Goal: Information Seeking & Learning: Compare options

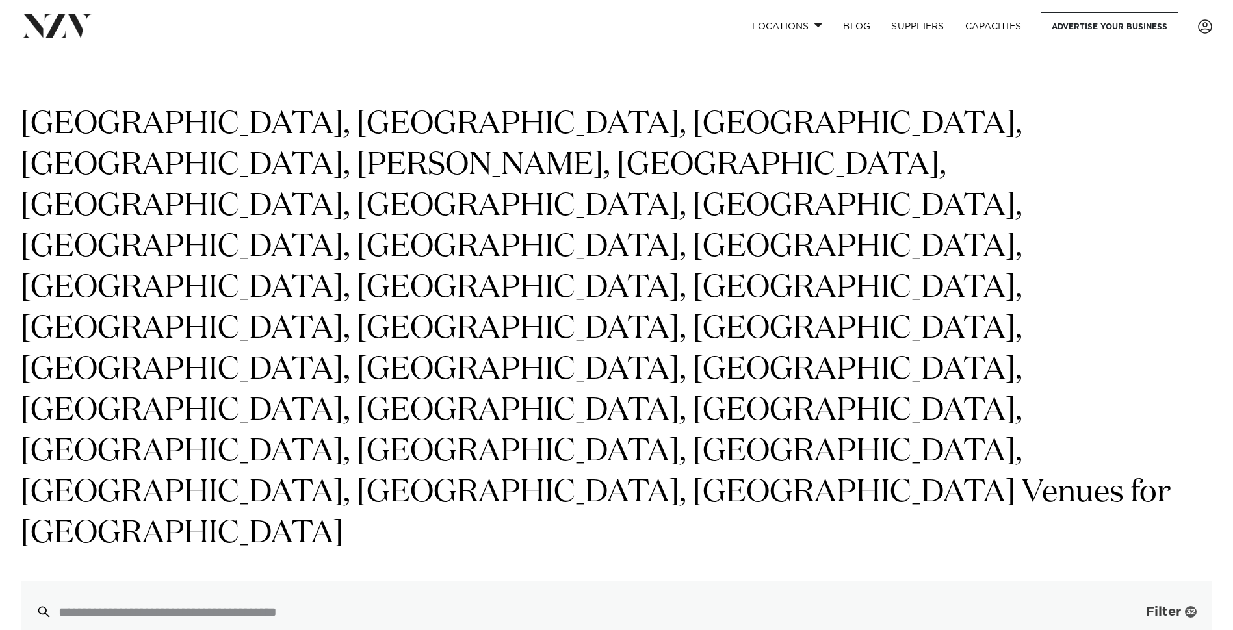
click at [1158, 606] on span "Filter" at bounding box center [1163, 612] width 35 height 13
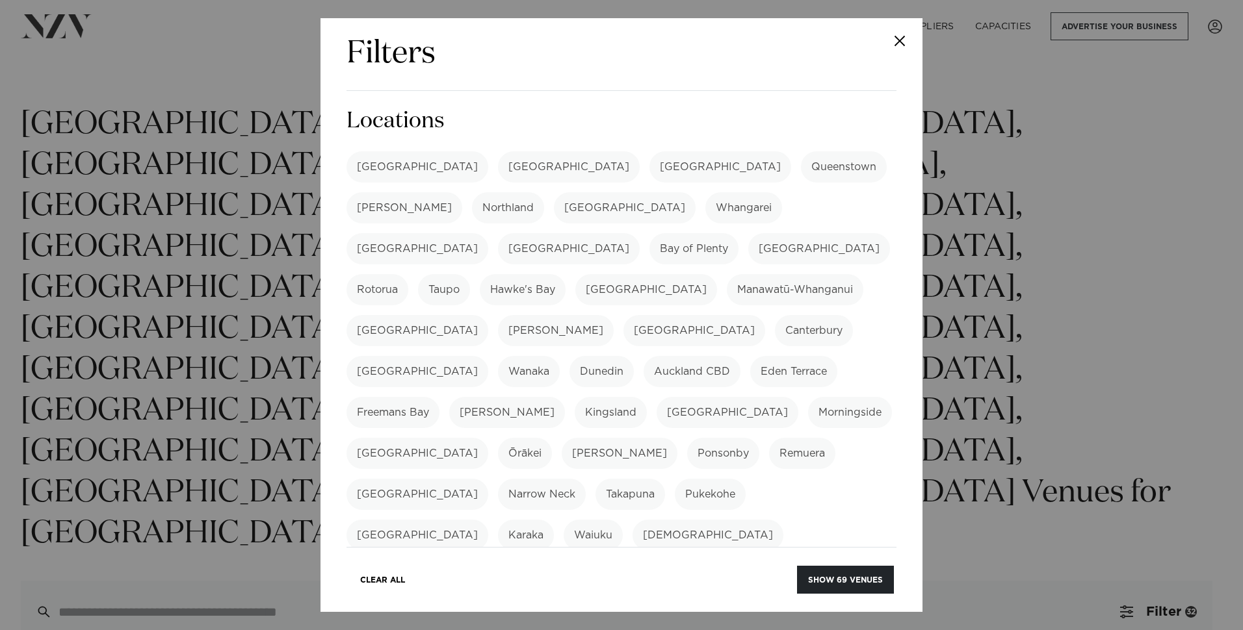
click at [488, 233] on label "[GEOGRAPHIC_DATA]" at bounding box center [417, 248] width 142 height 31
click at [830, 571] on button "Show 70 venues" at bounding box center [845, 580] width 97 height 28
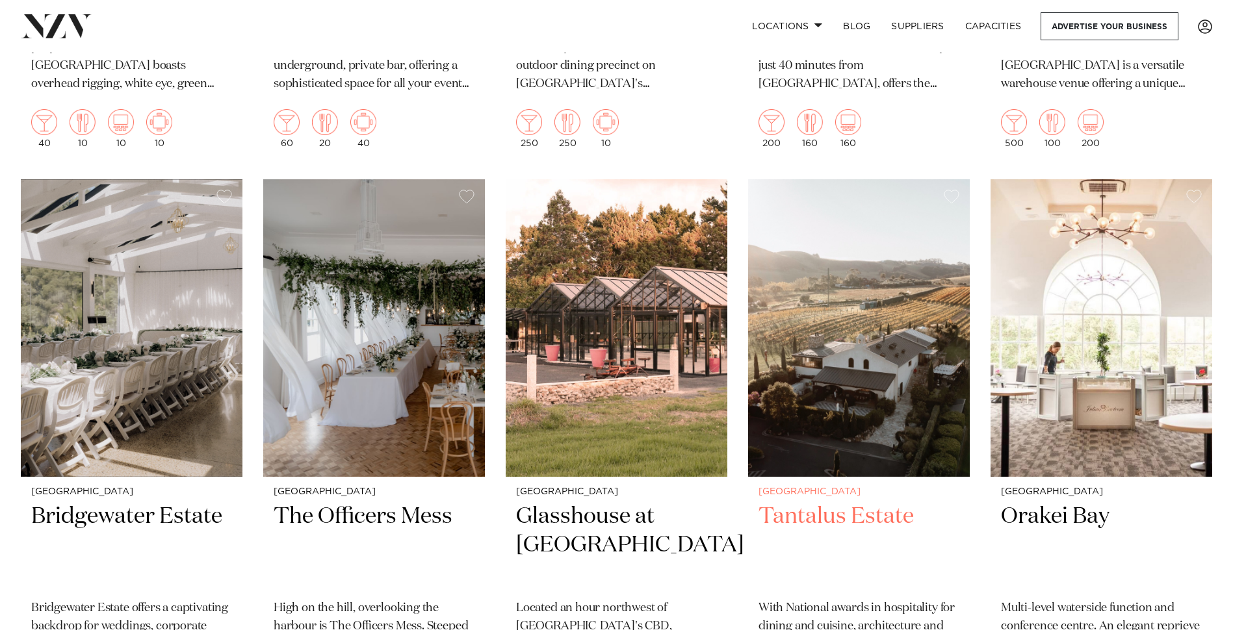
scroll to position [6369, 0]
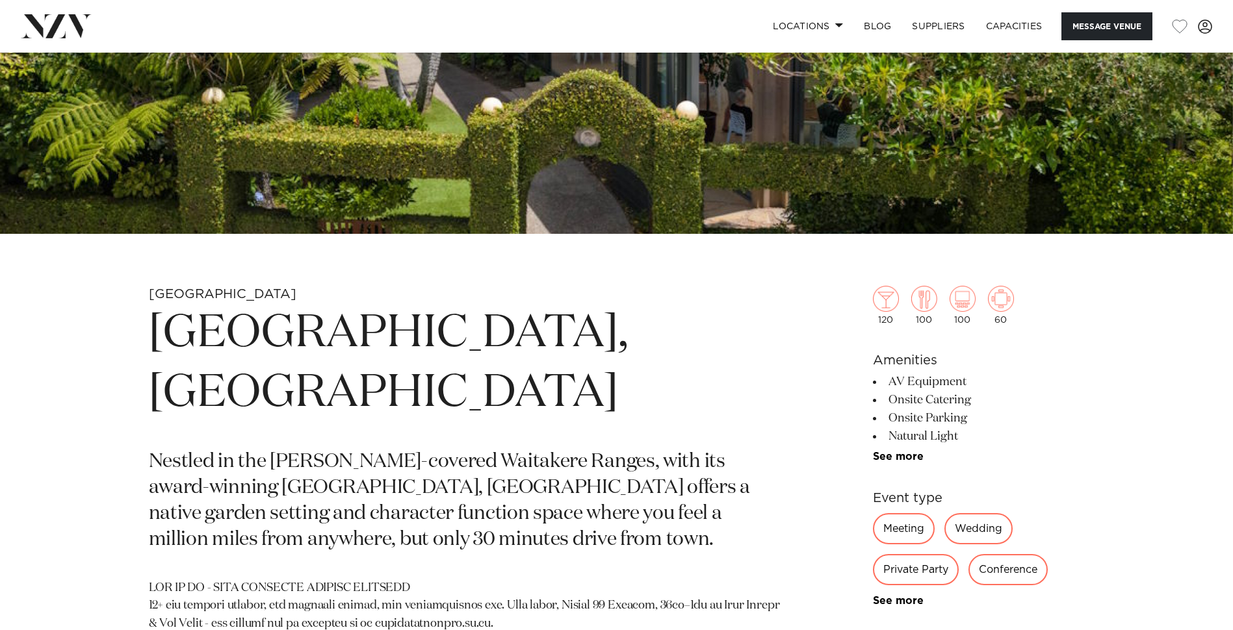
scroll to position [390, 0]
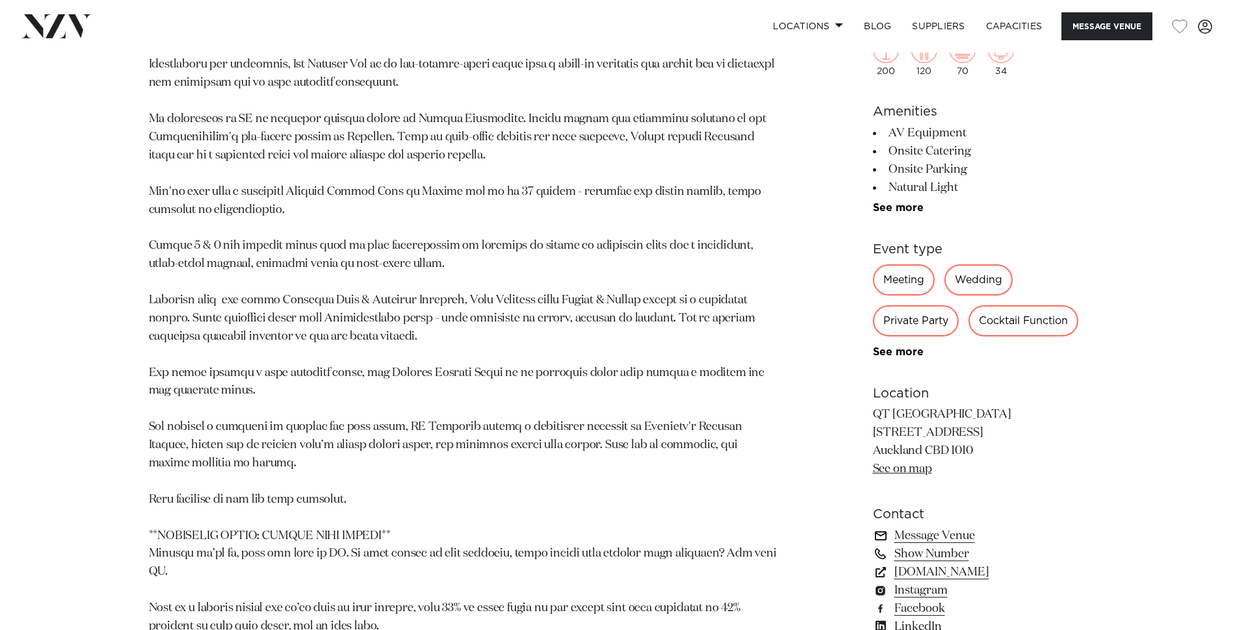
scroll to position [1105, 0]
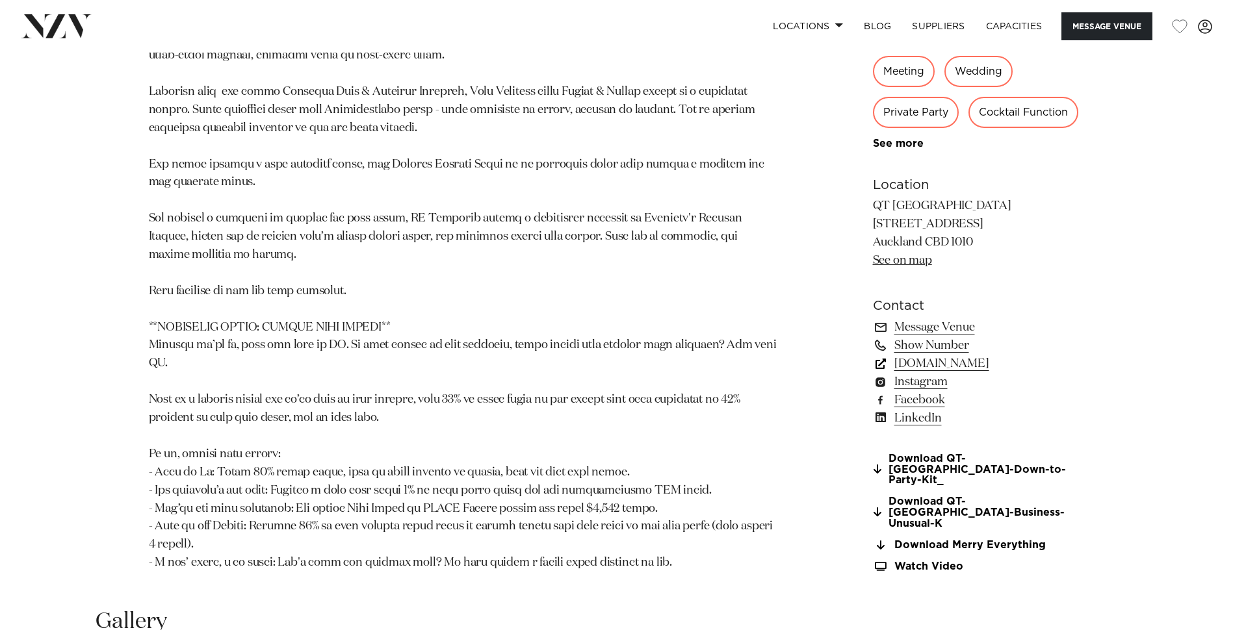
click at [933, 368] on link "www.qthotels.com" at bounding box center [979, 364] width 212 height 18
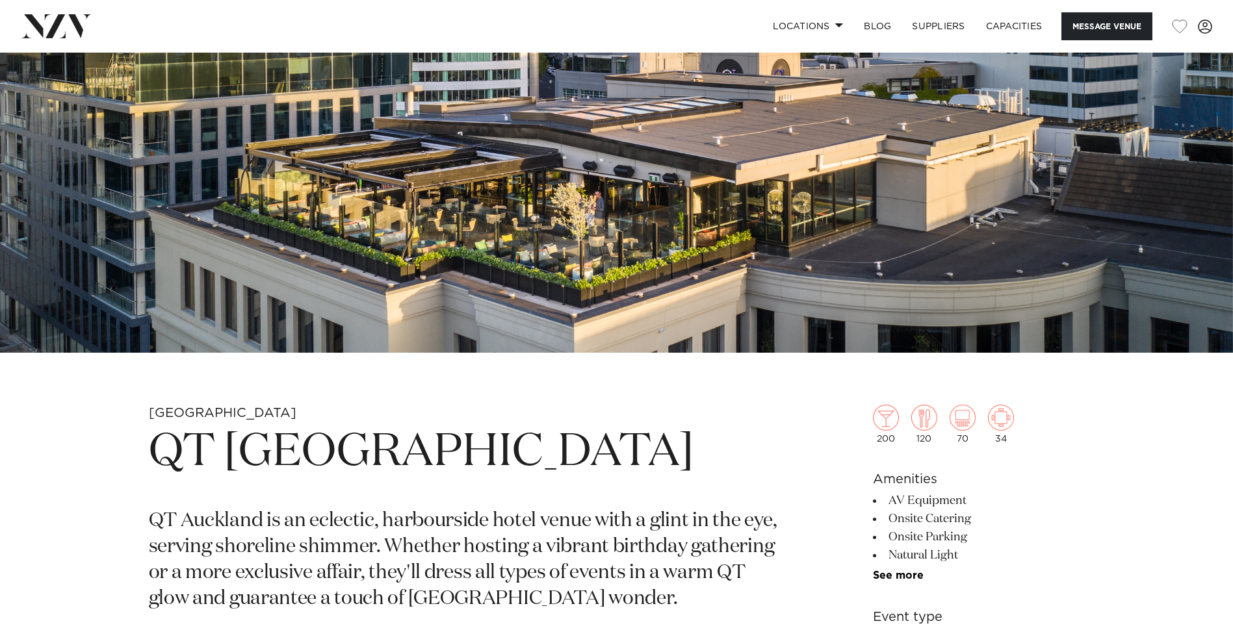
scroll to position [260, 0]
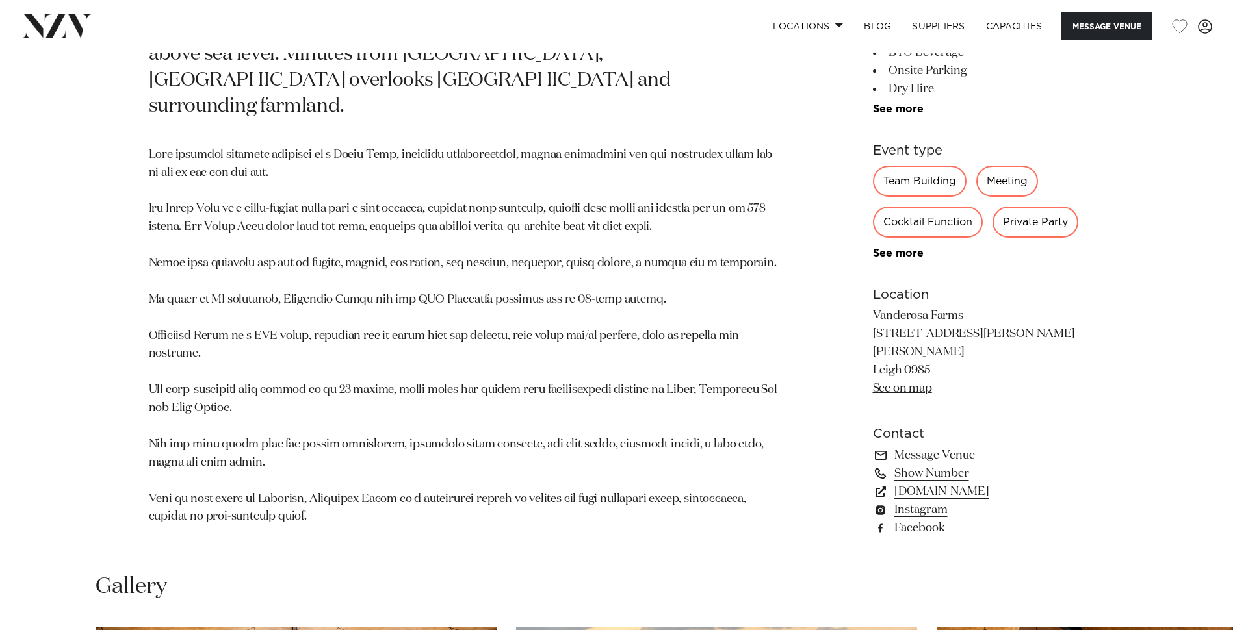
scroll to position [780, 0]
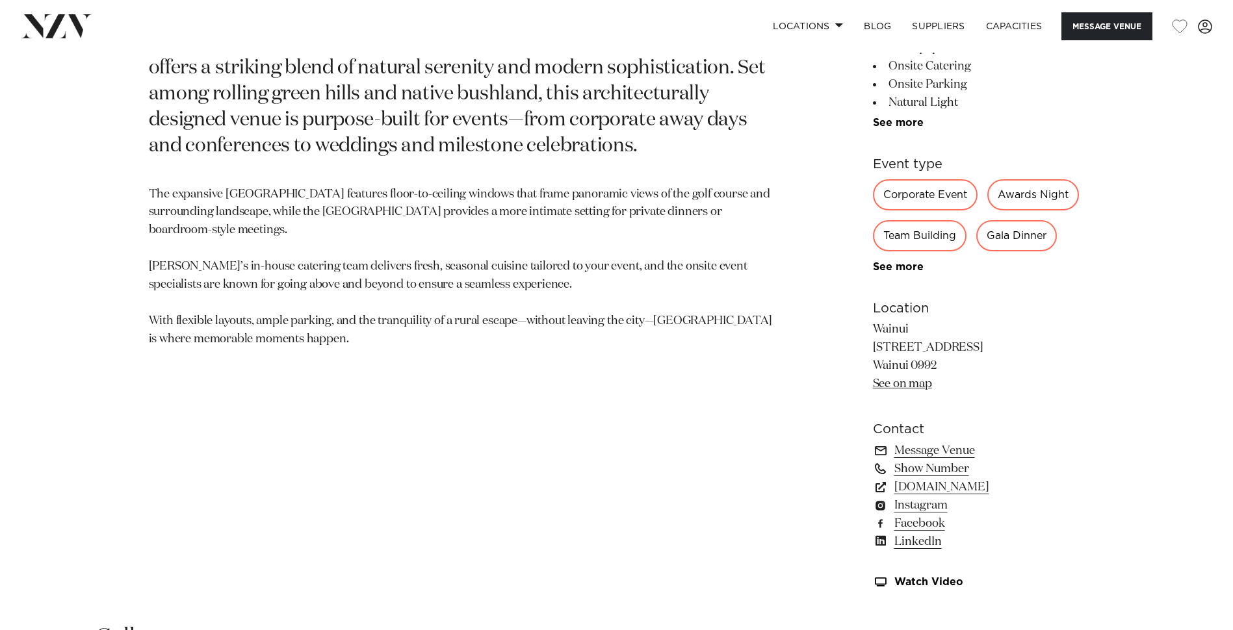
scroll to position [845, 0]
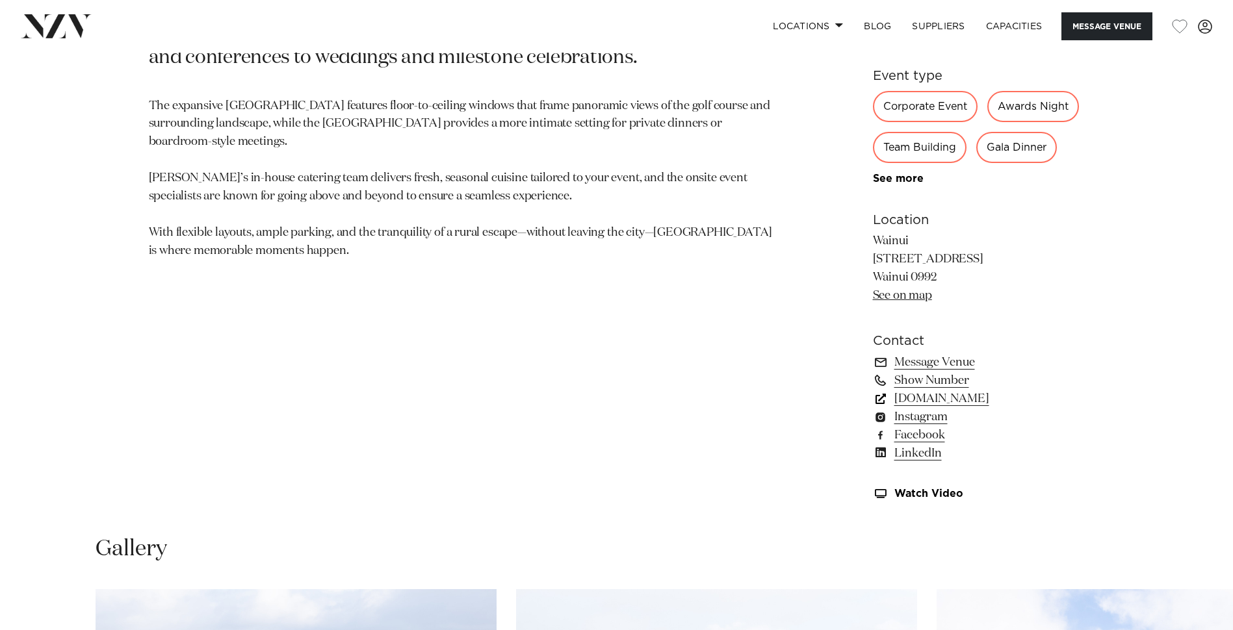
click at [946, 396] on link "[DOMAIN_NAME]" at bounding box center [979, 399] width 212 height 18
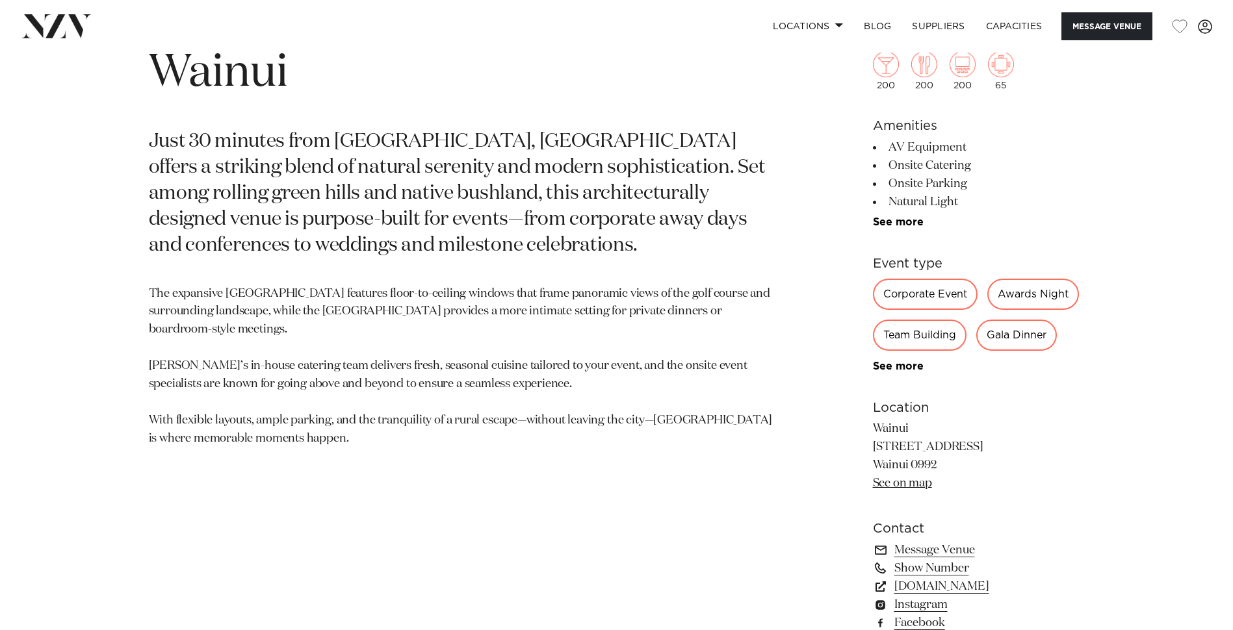
scroll to position [715, 0]
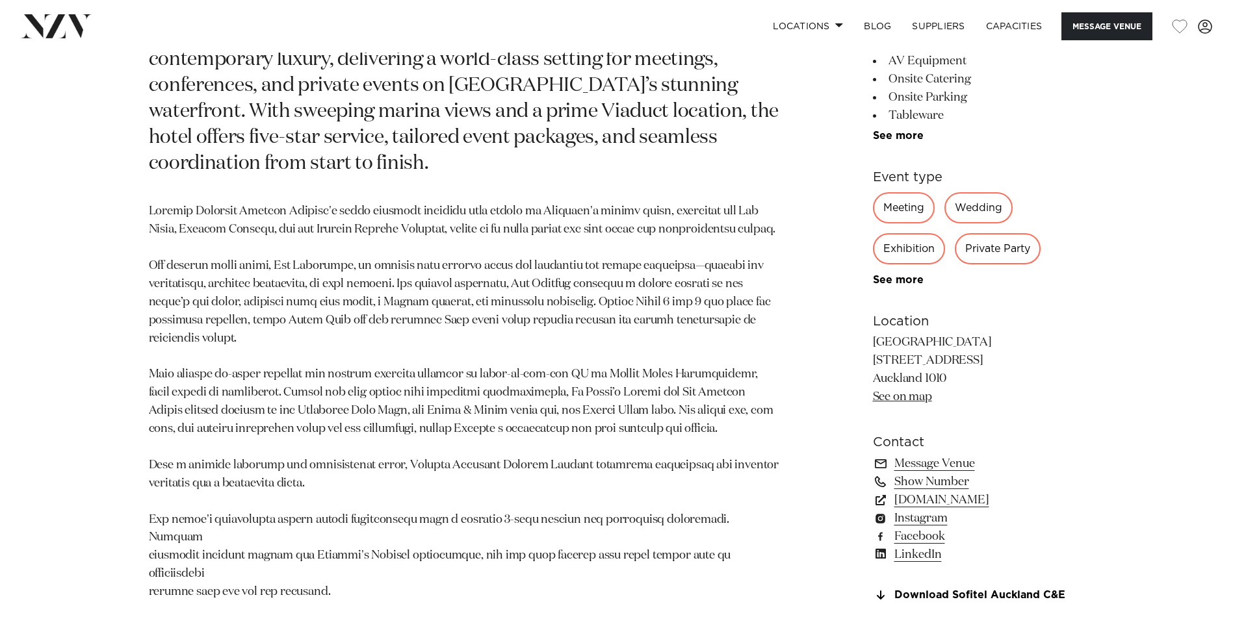
scroll to position [845, 0]
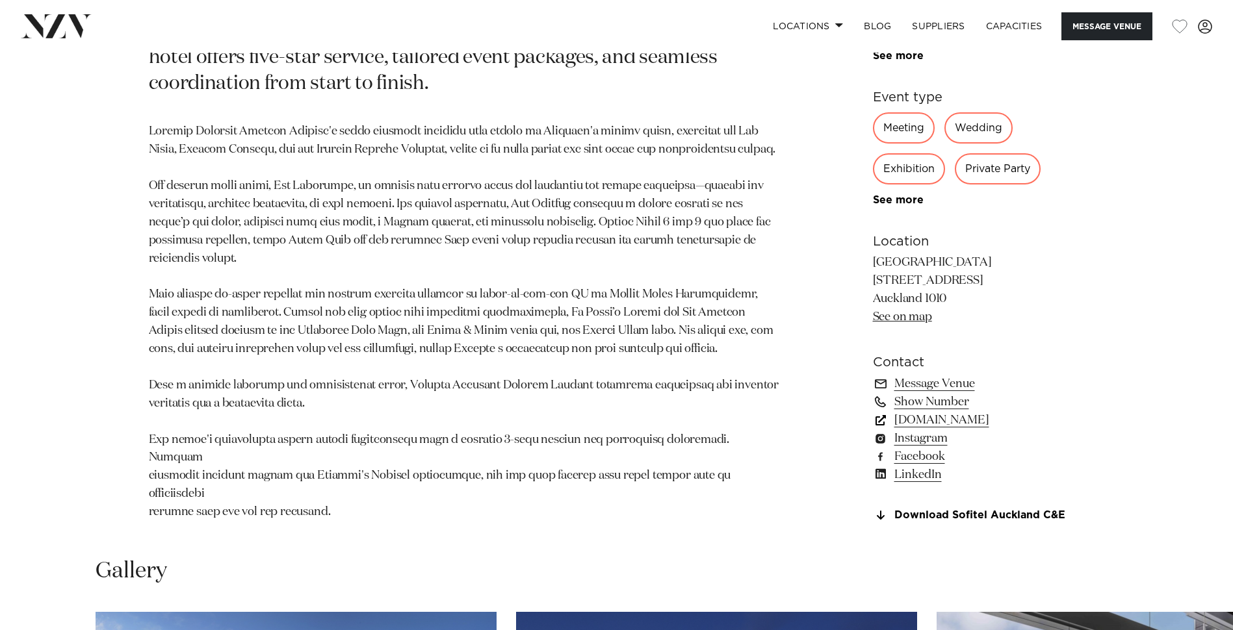
click at [959, 430] on link "www.sofitel-auckland.com" at bounding box center [979, 420] width 212 height 18
click at [1000, 430] on link "www.sofitel-auckland.com" at bounding box center [979, 420] width 212 height 18
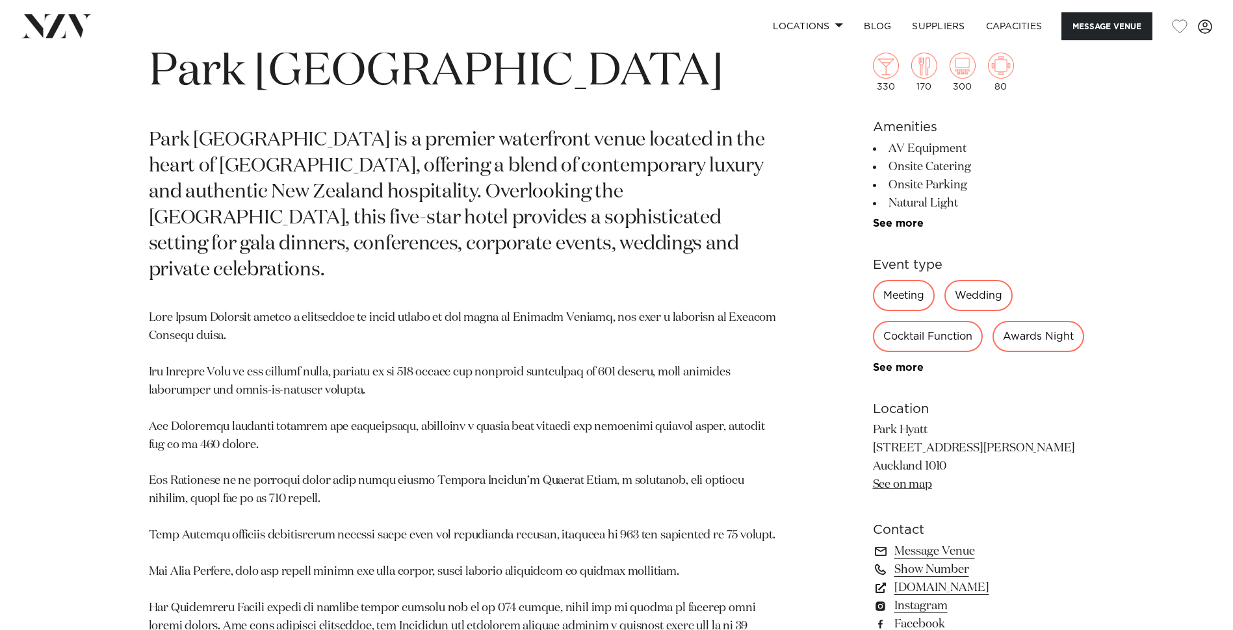
scroll to position [780, 0]
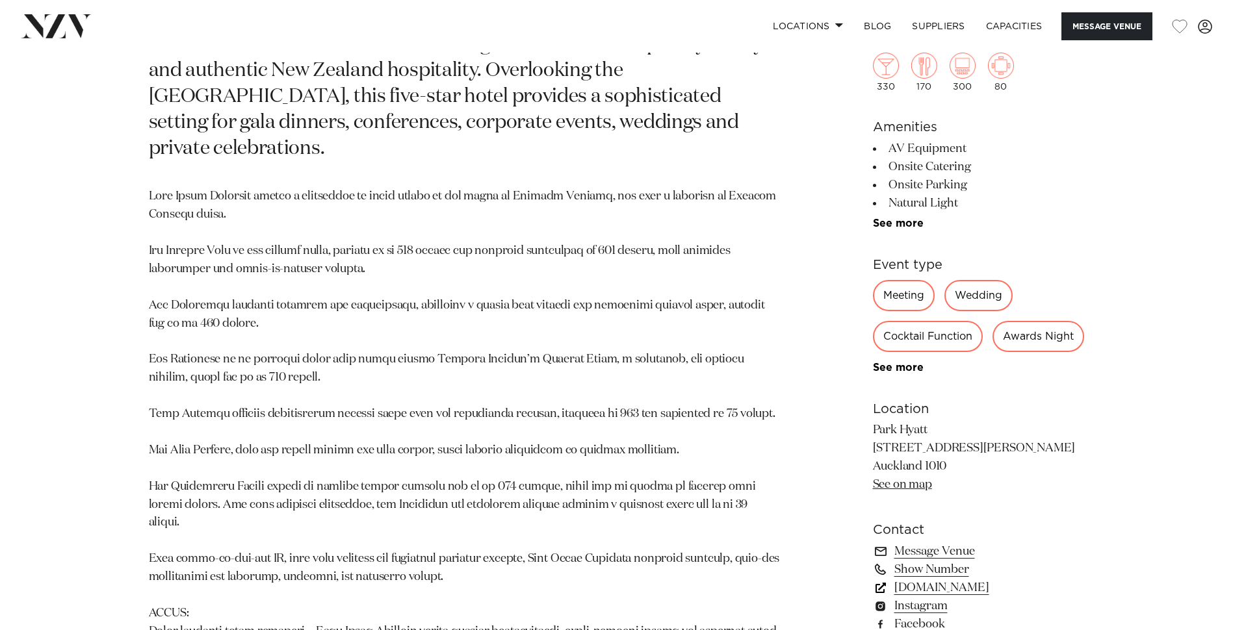
click at [943, 579] on link "[DOMAIN_NAME]" at bounding box center [979, 588] width 212 height 18
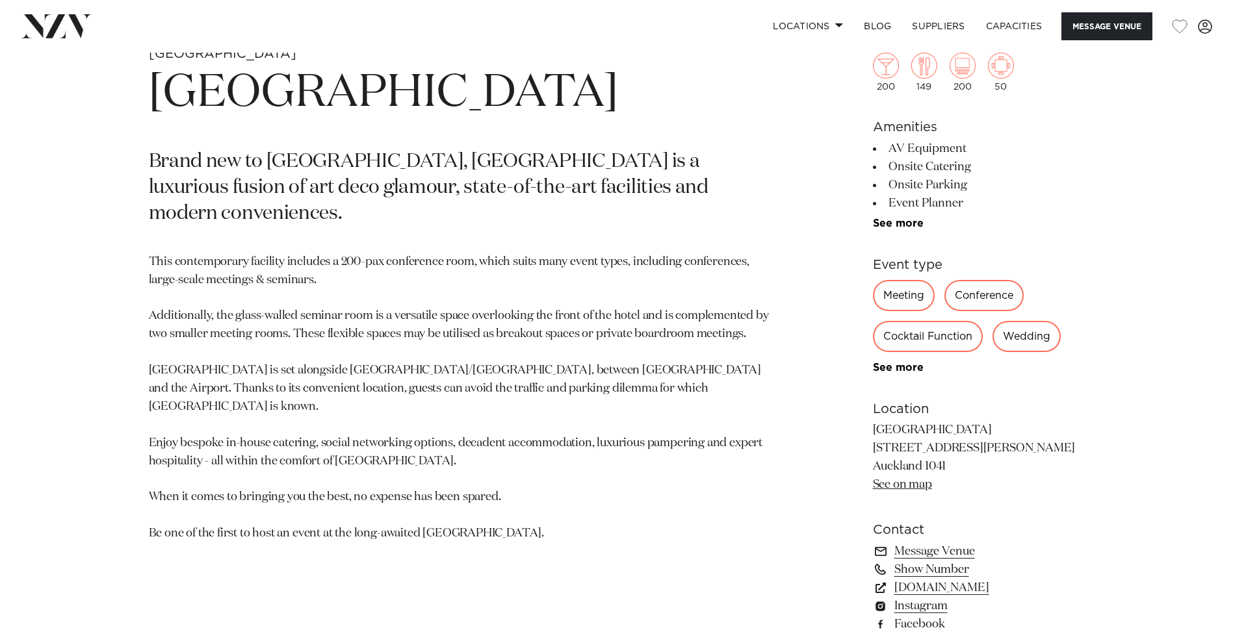
scroll to position [715, 0]
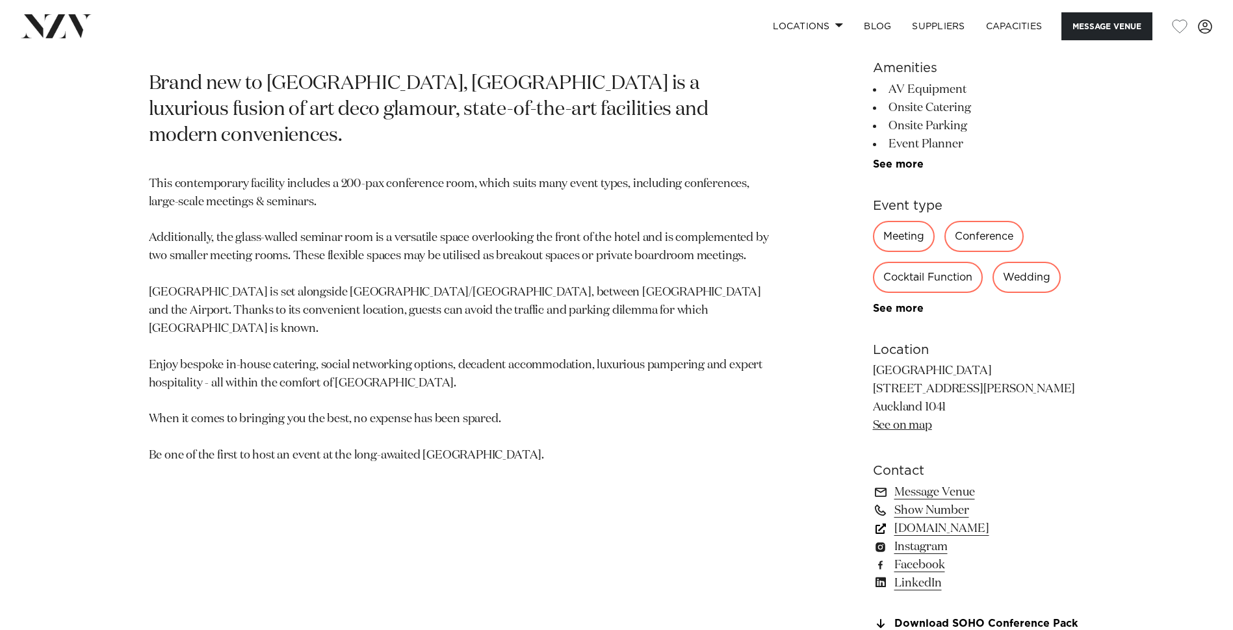
click at [994, 528] on link "www.soholuxuryhotels.com" at bounding box center [979, 529] width 212 height 18
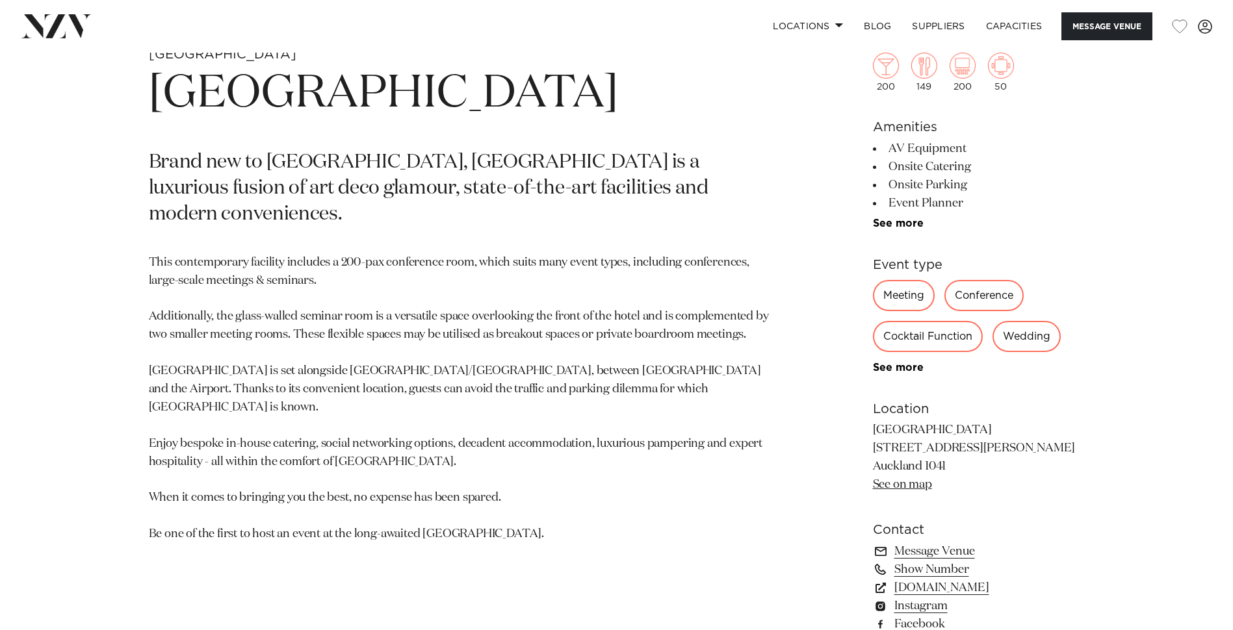
scroll to position [650, 0]
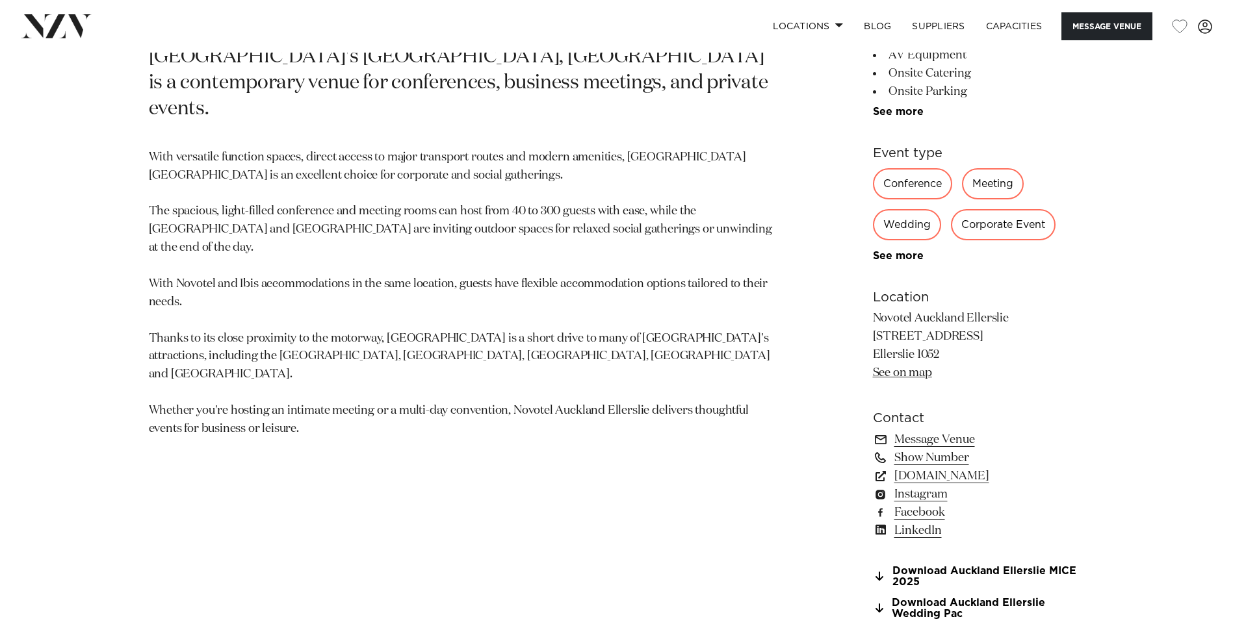
scroll to position [780, 0]
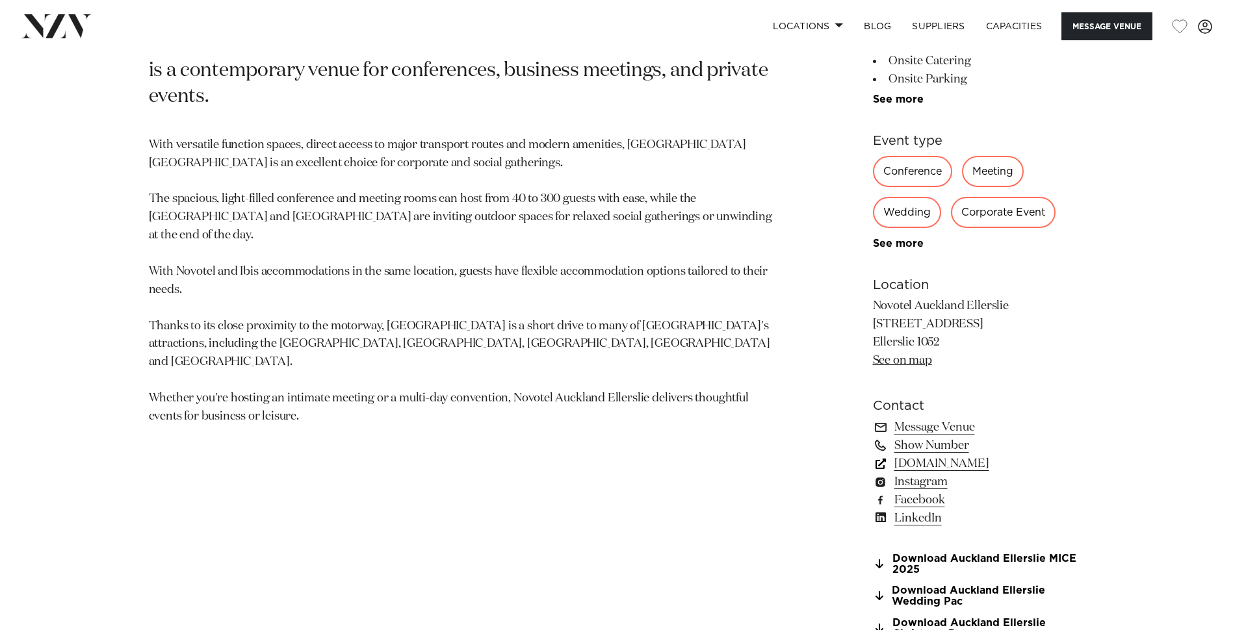
click at [916, 462] on link "[DOMAIN_NAME]" at bounding box center [979, 464] width 212 height 18
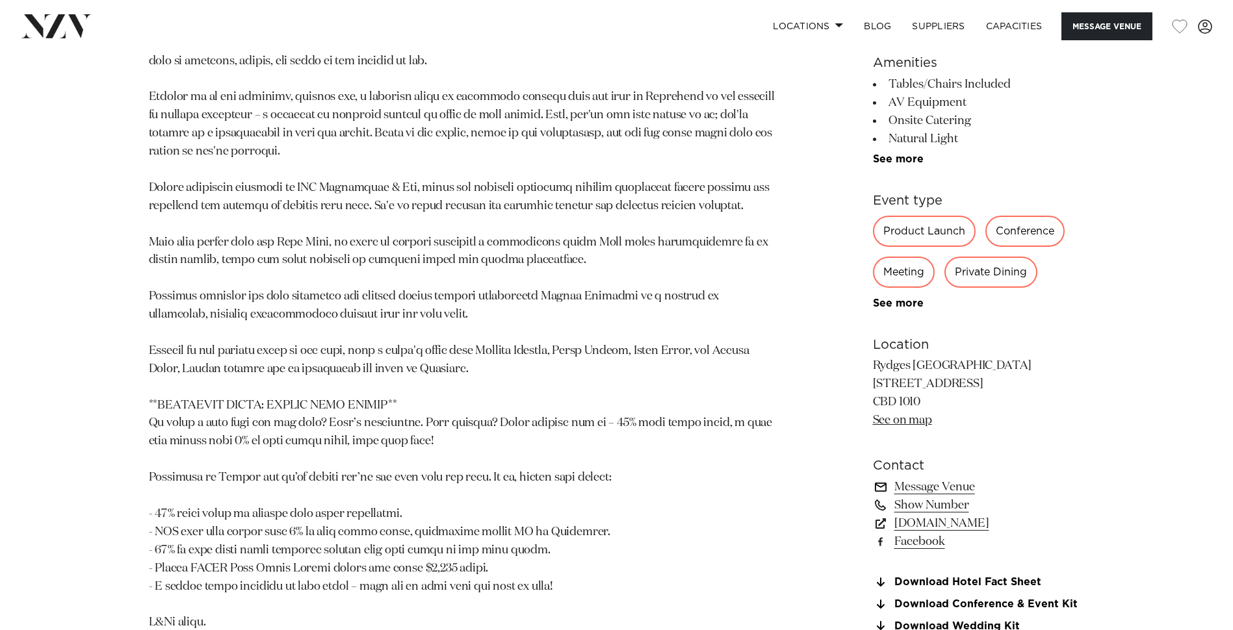
scroll to position [1040, 0]
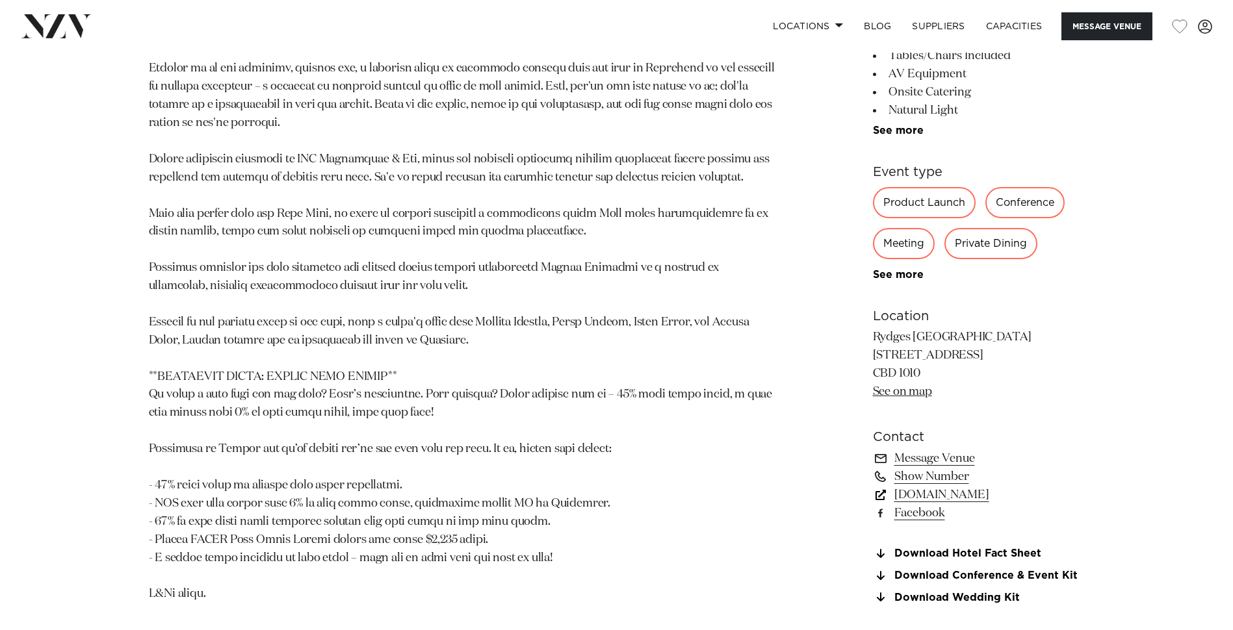
click at [953, 497] on link "www.rydges.com" at bounding box center [979, 495] width 212 height 18
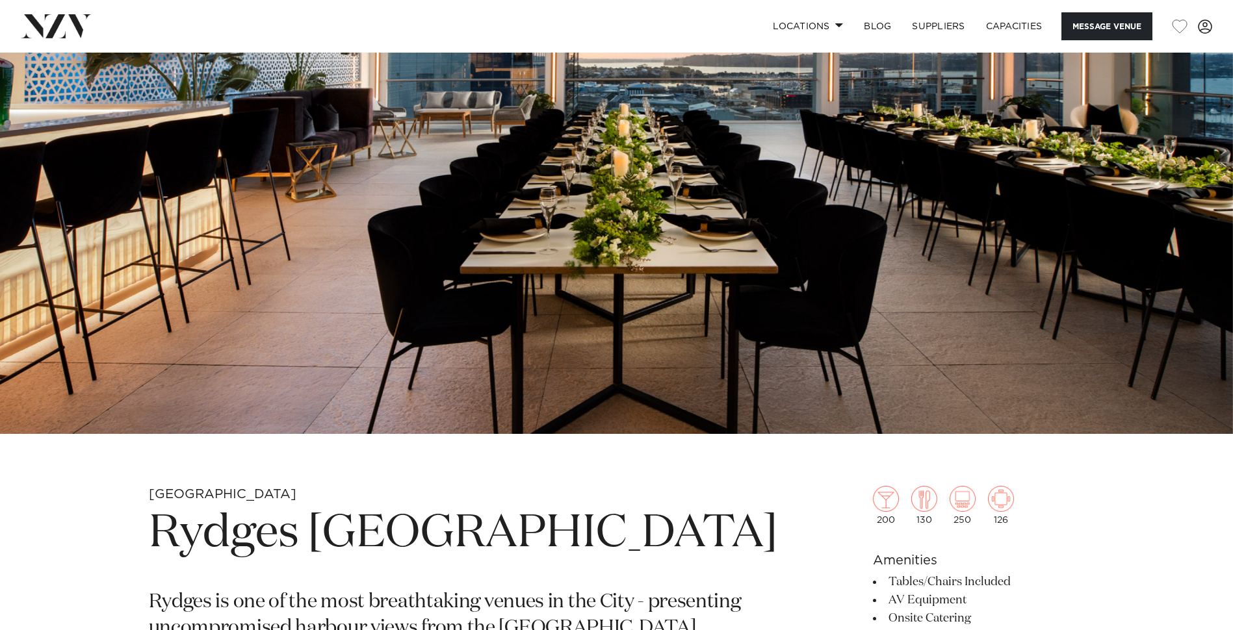
scroll to position [195, 0]
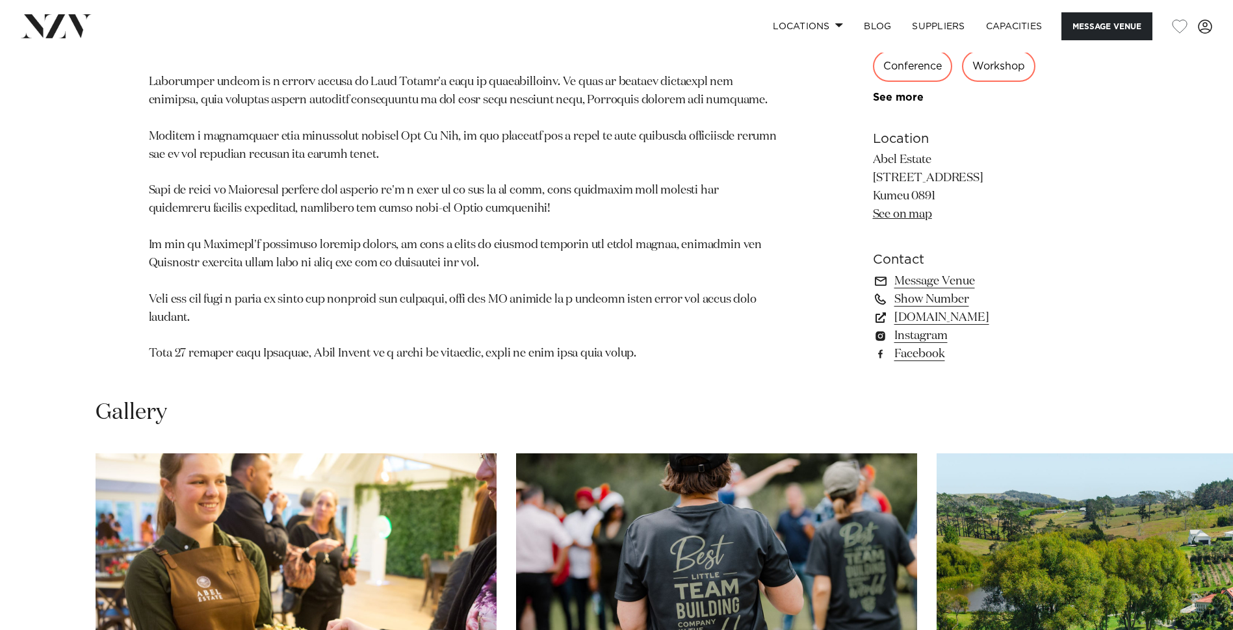
scroll to position [975, 0]
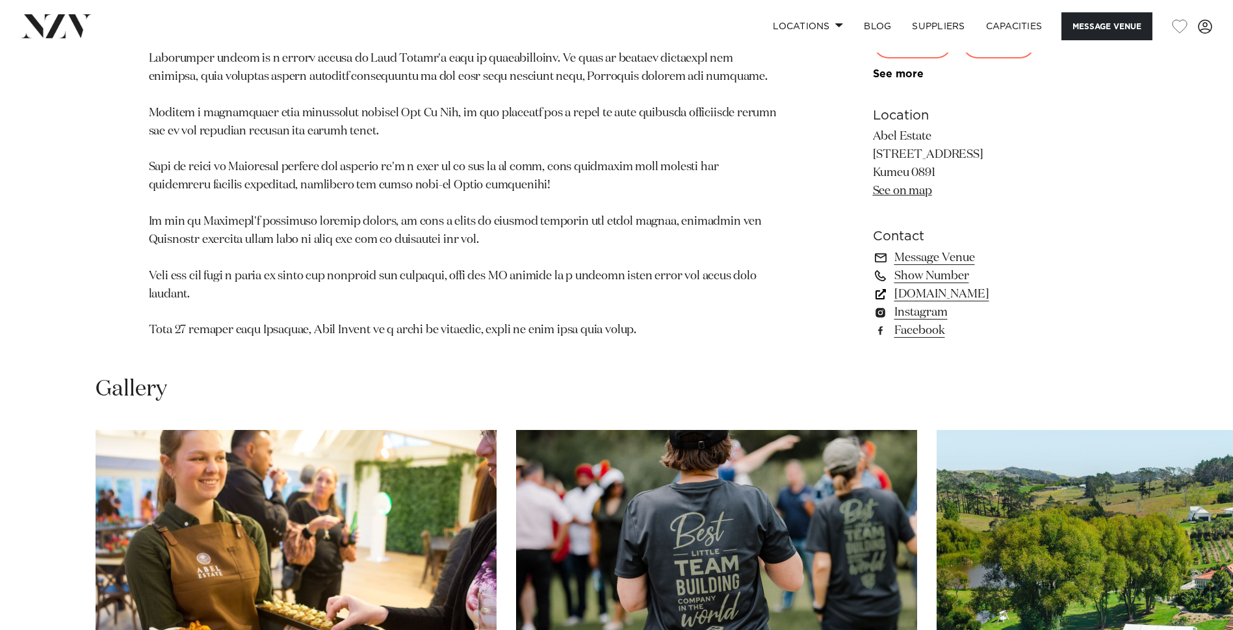
click at [894, 297] on link "simplyevents.co.nz" at bounding box center [979, 294] width 212 height 18
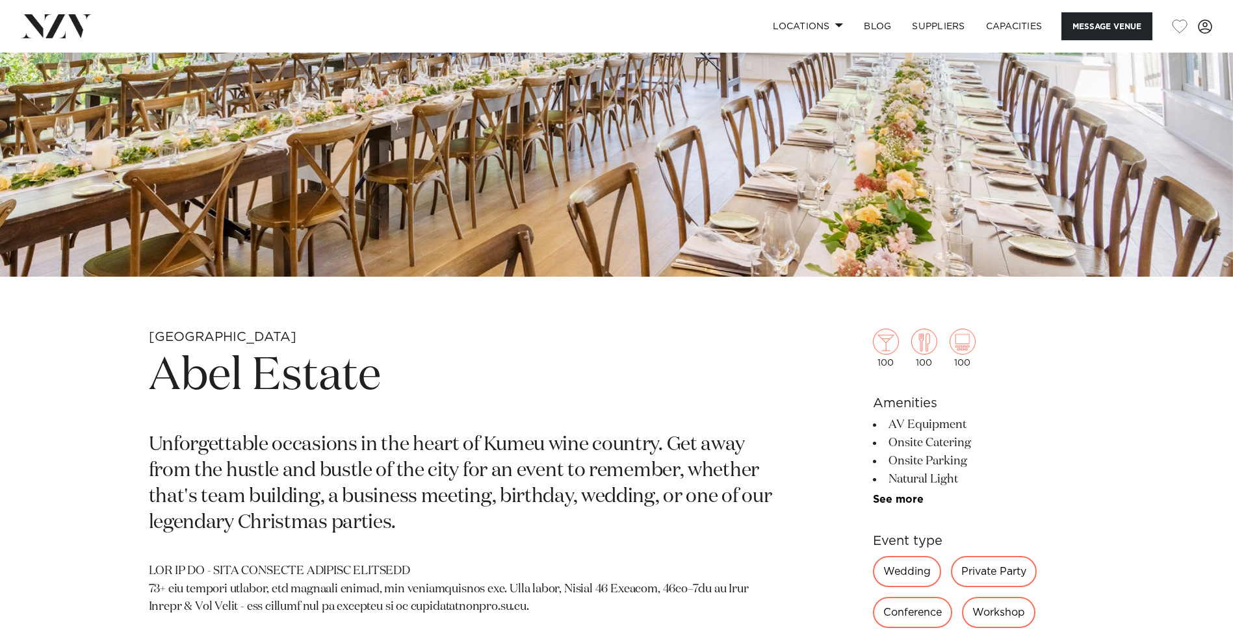
scroll to position [325, 0]
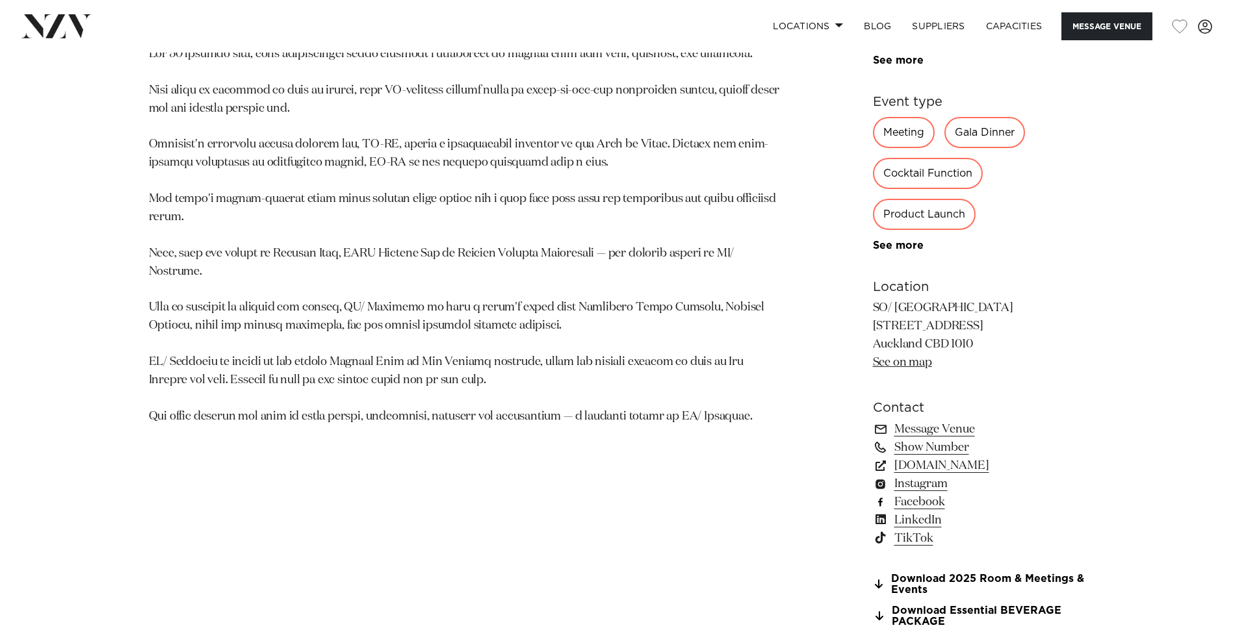
scroll to position [845, 0]
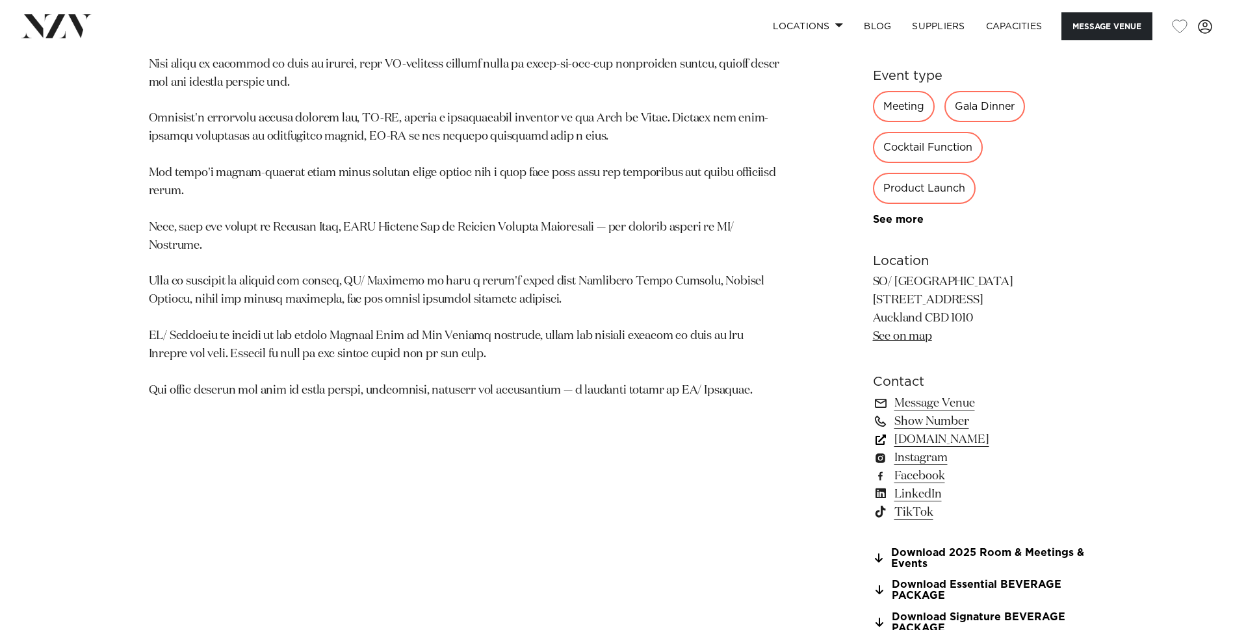
click at [927, 439] on link "so-hotels.com" at bounding box center [979, 440] width 212 height 18
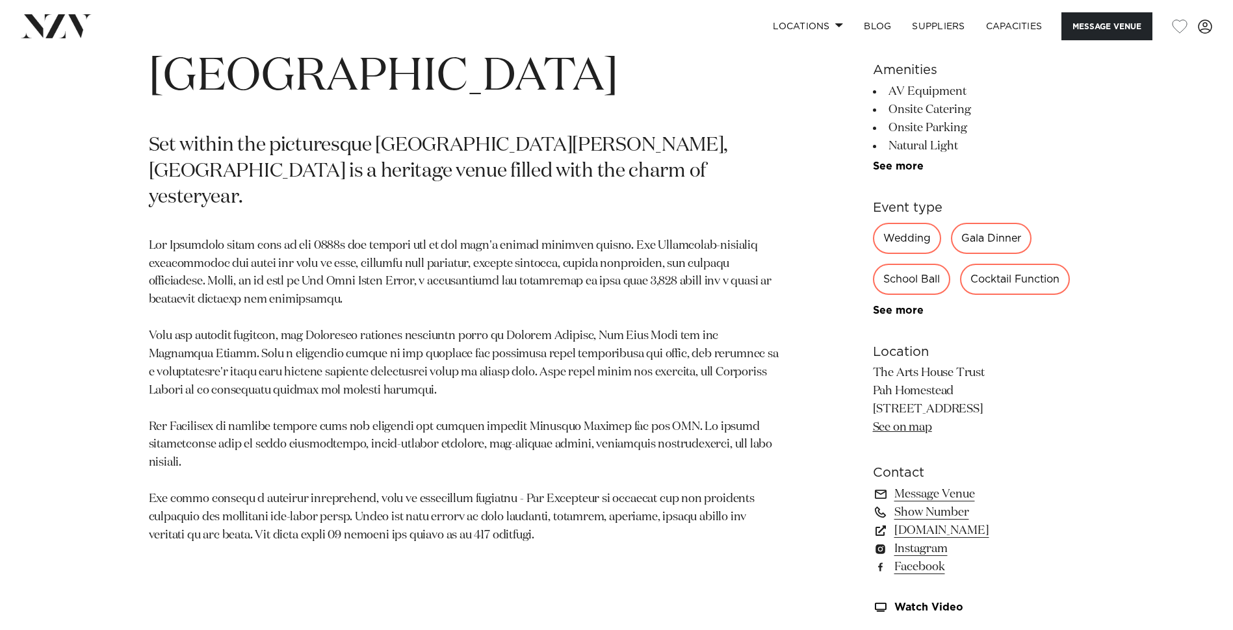
scroll to position [715, 0]
click at [992, 528] on link "[DOMAIN_NAME]" at bounding box center [979, 529] width 212 height 18
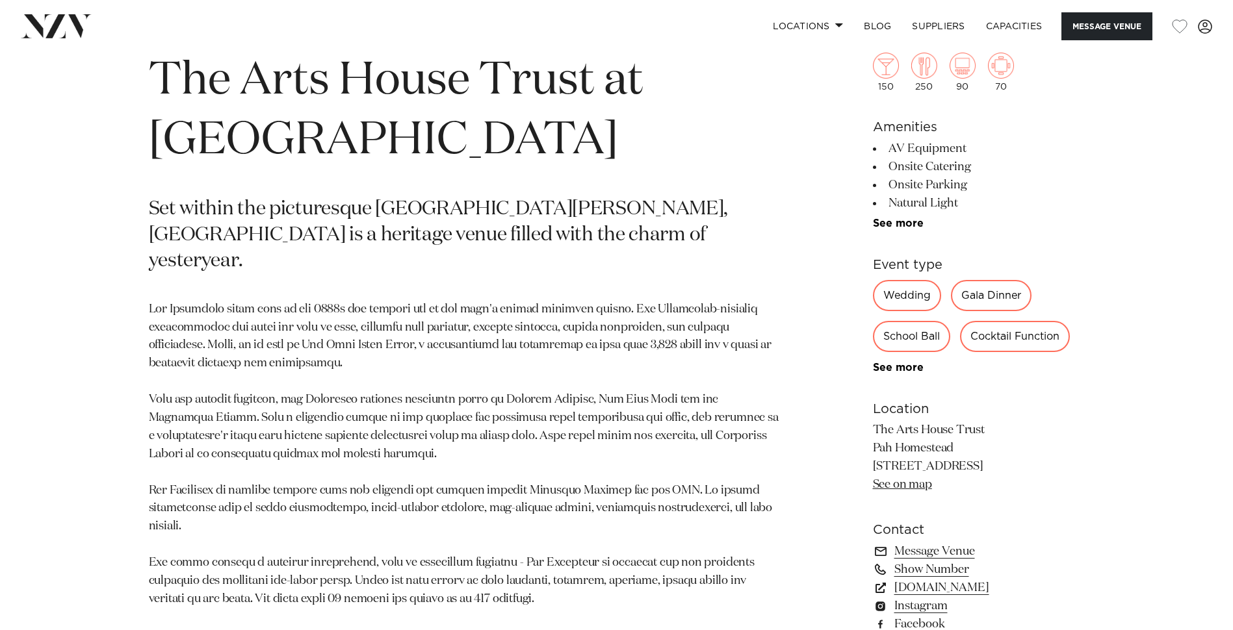
scroll to position [520, 0]
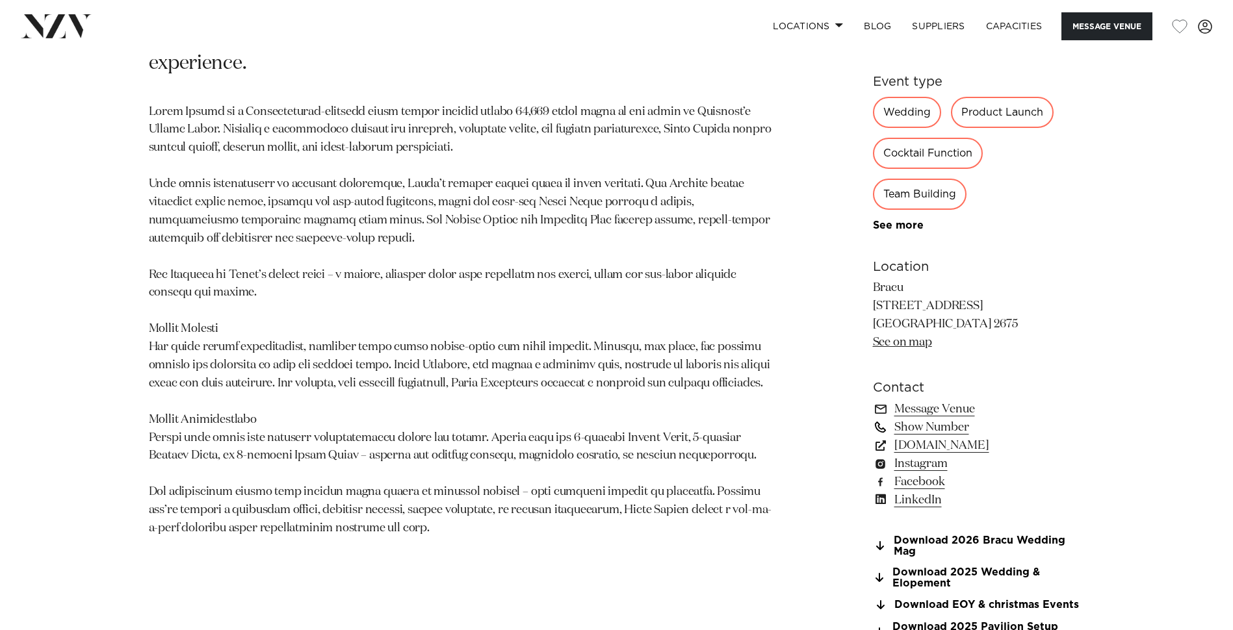
scroll to position [845, 0]
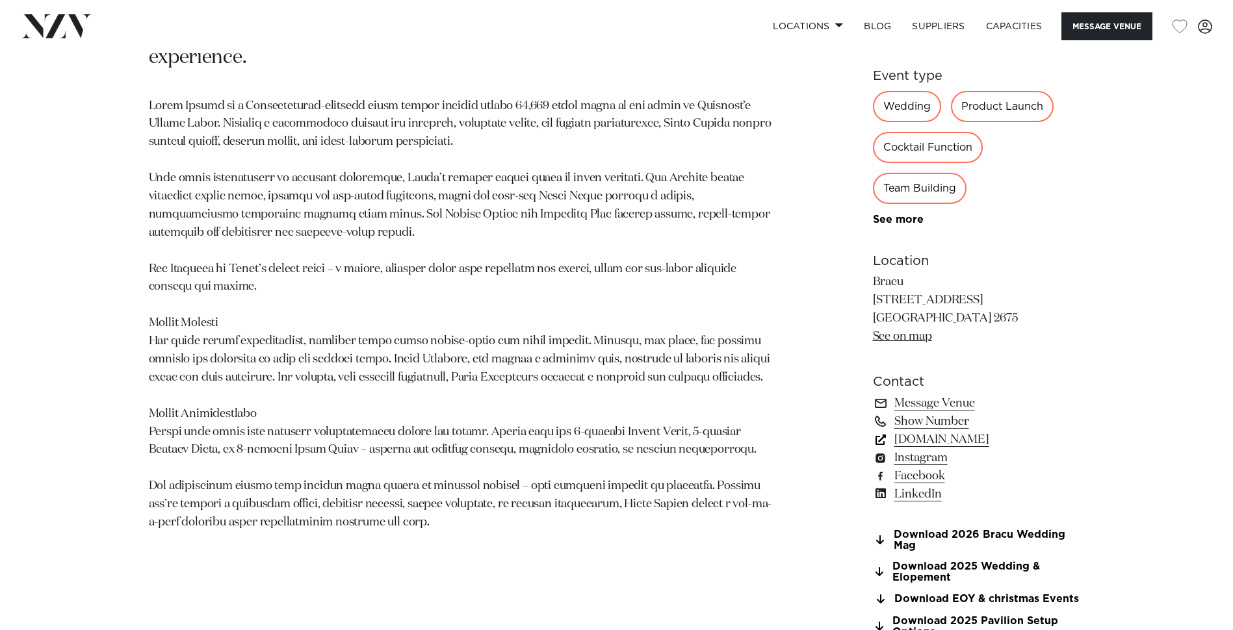
click at [933, 442] on link "bracu.co.nz" at bounding box center [979, 440] width 212 height 18
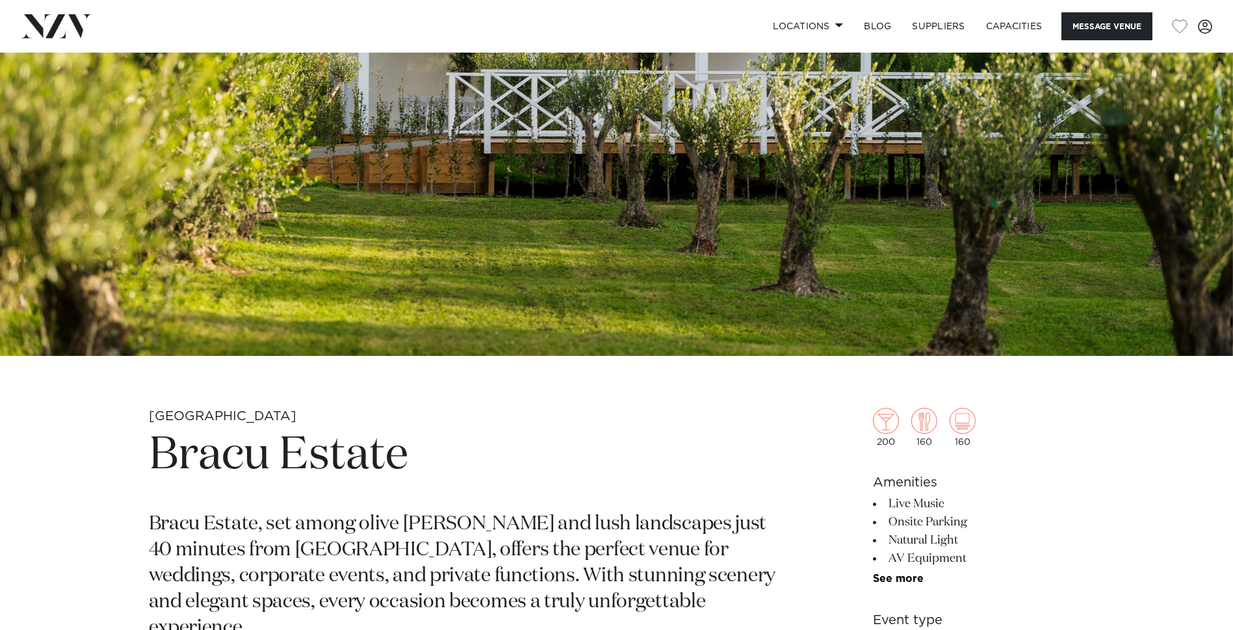
scroll to position [260, 0]
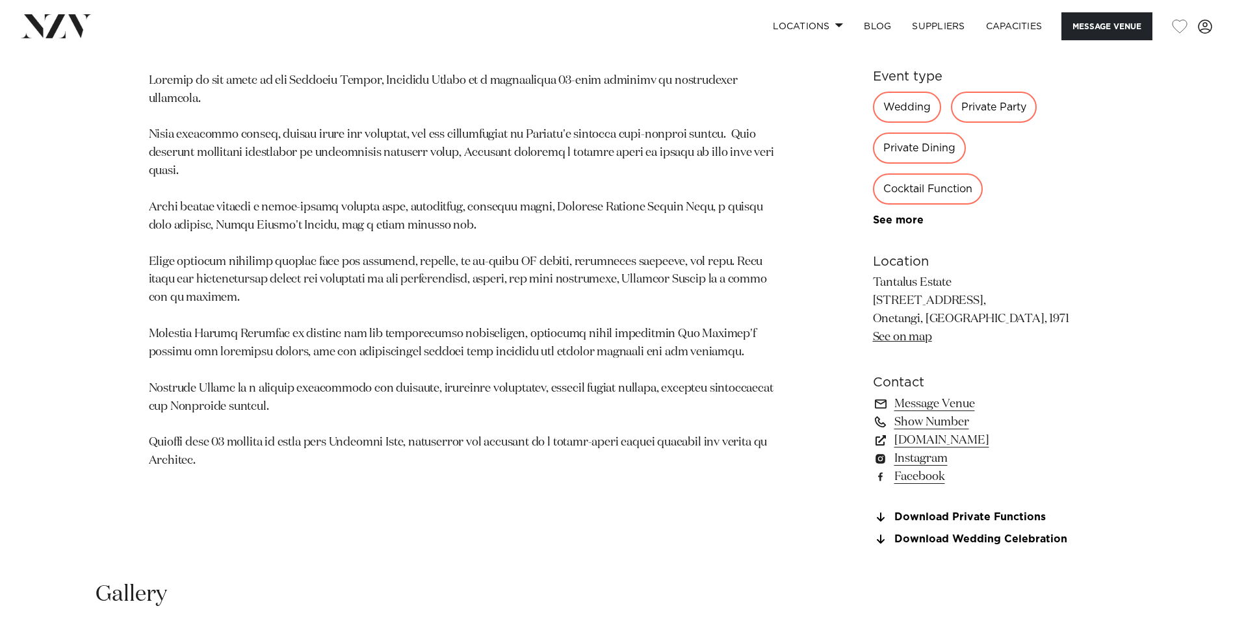
scroll to position [845, 0]
click at [916, 441] on link "[DOMAIN_NAME]" at bounding box center [979, 440] width 212 height 18
click at [956, 438] on link "tantalus.co.nz" at bounding box center [979, 440] width 212 height 18
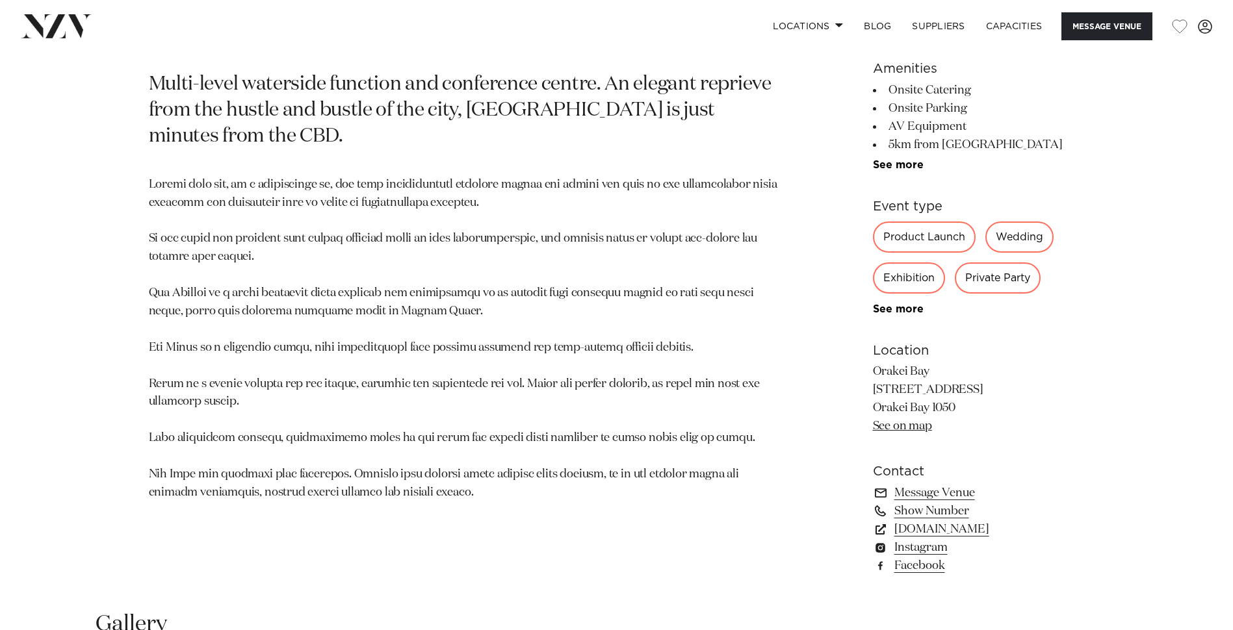
scroll to position [715, 0]
click at [930, 525] on link "[DOMAIN_NAME]" at bounding box center [979, 529] width 212 height 18
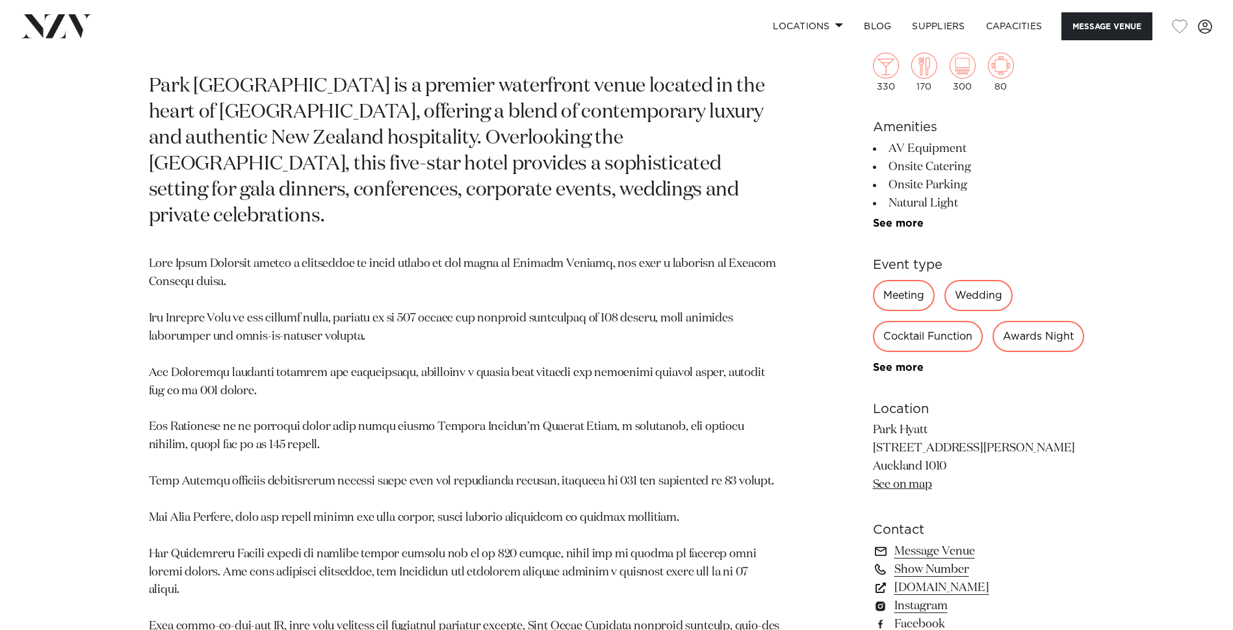
scroll to position [715, 0]
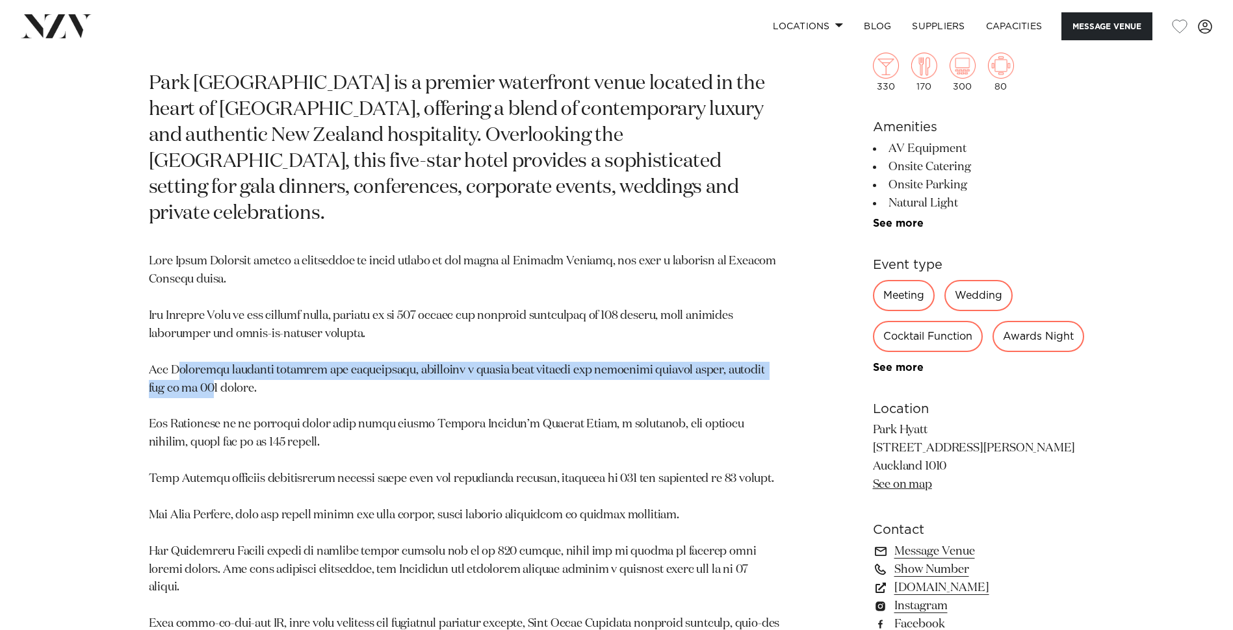
drag, startPoint x: 179, startPoint y: 350, endPoint x: 210, endPoint y: 354, distance: 31.4
click at [210, 354] on p at bounding box center [465, 534] width 632 height 562
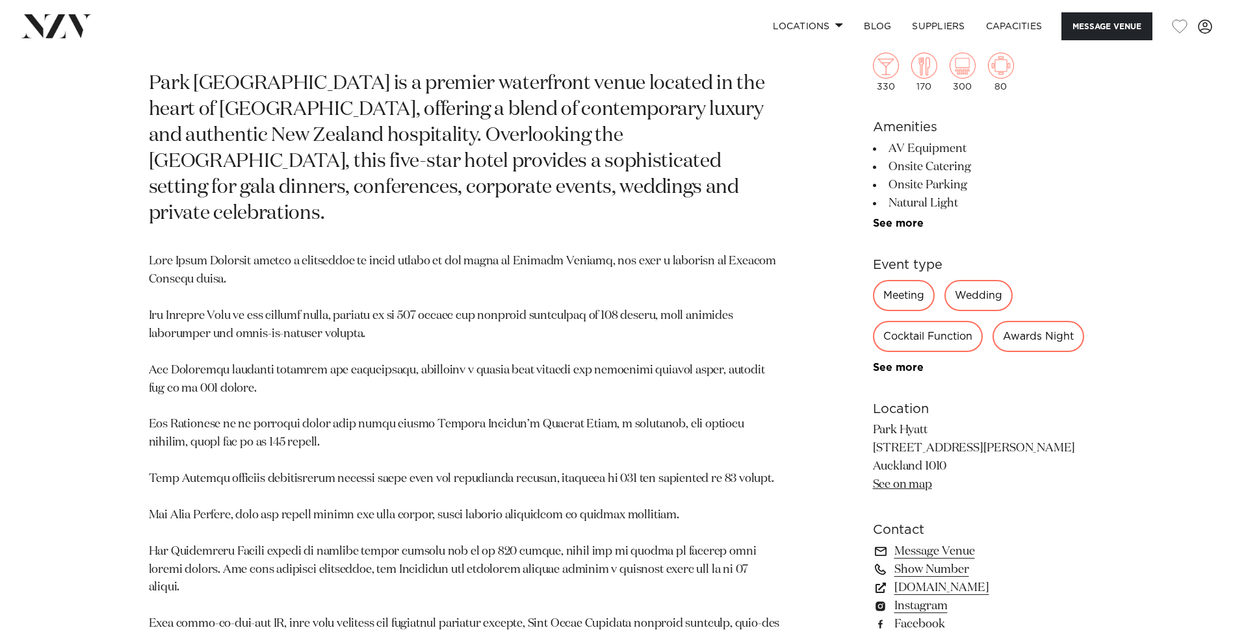
drag, startPoint x: 210, startPoint y: 354, endPoint x: 208, endPoint y: 406, distance: 52.0
click at [208, 406] on p at bounding box center [465, 534] width 632 height 562
drag, startPoint x: 213, startPoint y: 413, endPoint x: 301, endPoint y: 419, distance: 88.0
click at [301, 419] on p at bounding box center [465, 534] width 632 height 562
drag, startPoint x: 301, startPoint y: 419, endPoint x: 437, endPoint y: 427, distance: 136.7
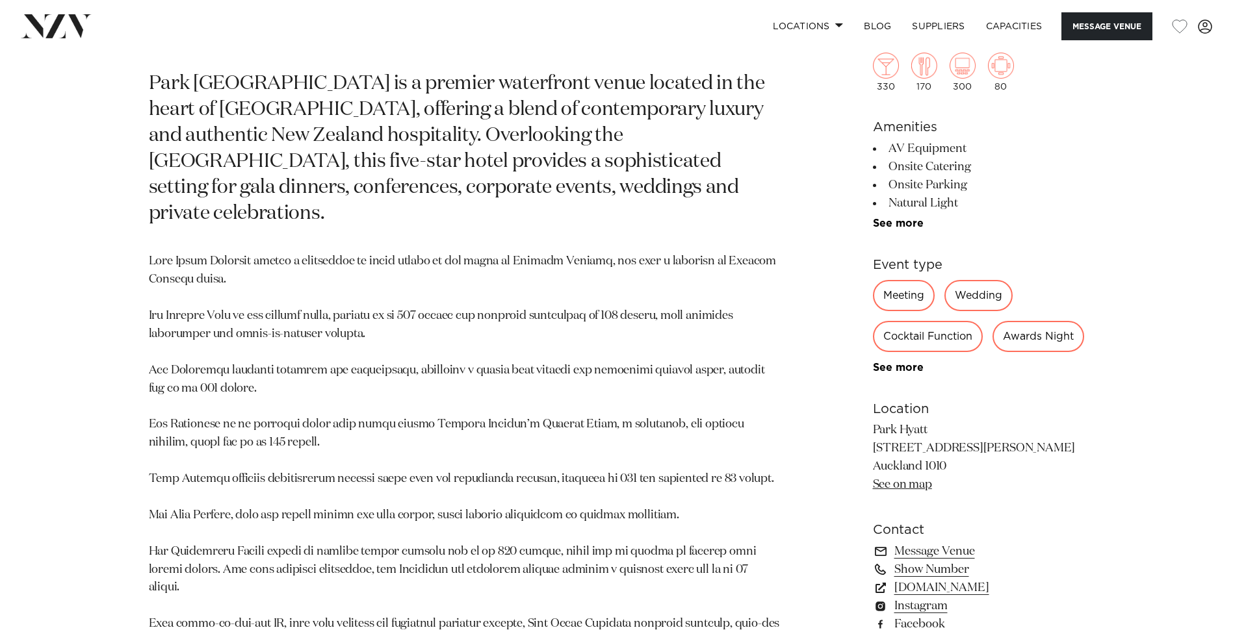
click at [437, 427] on p at bounding box center [465, 534] width 632 height 562
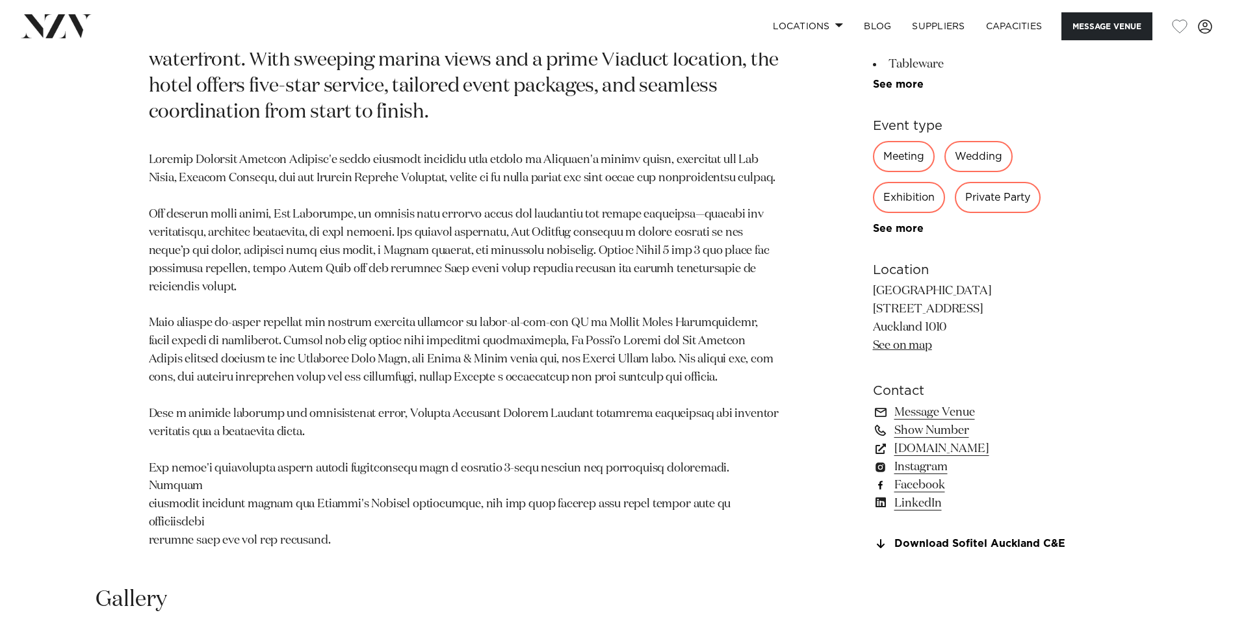
scroll to position [845, 0]
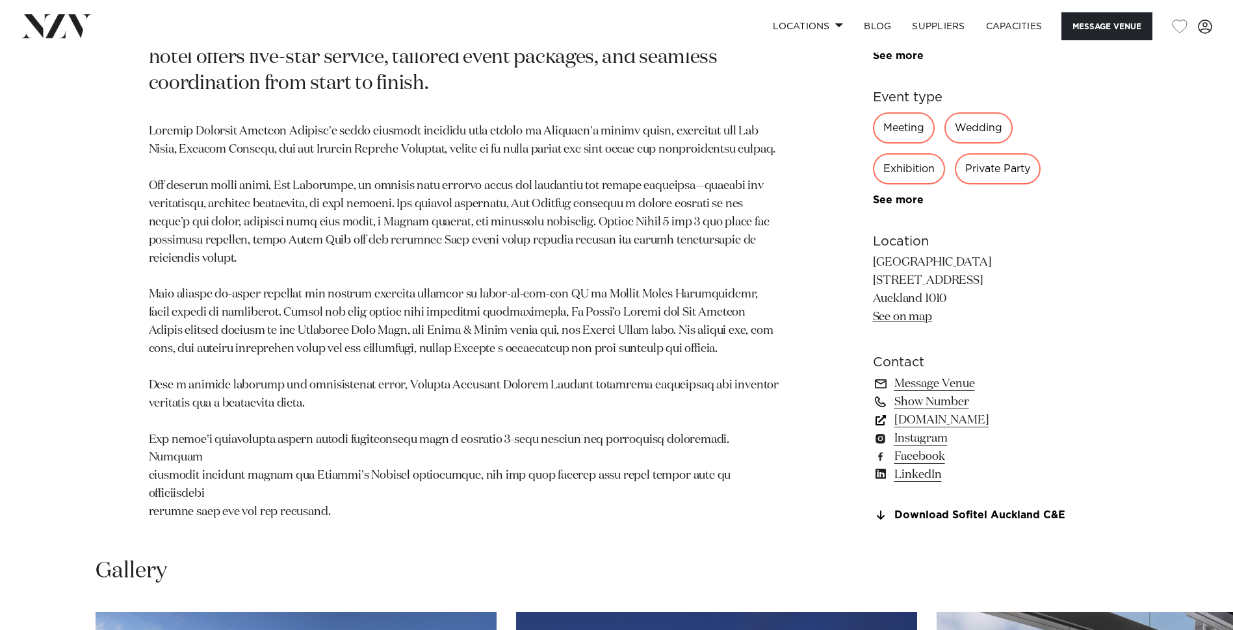
click at [982, 430] on link "www.sofitel-auckland.com" at bounding box center [979, 420] width 212 height 18
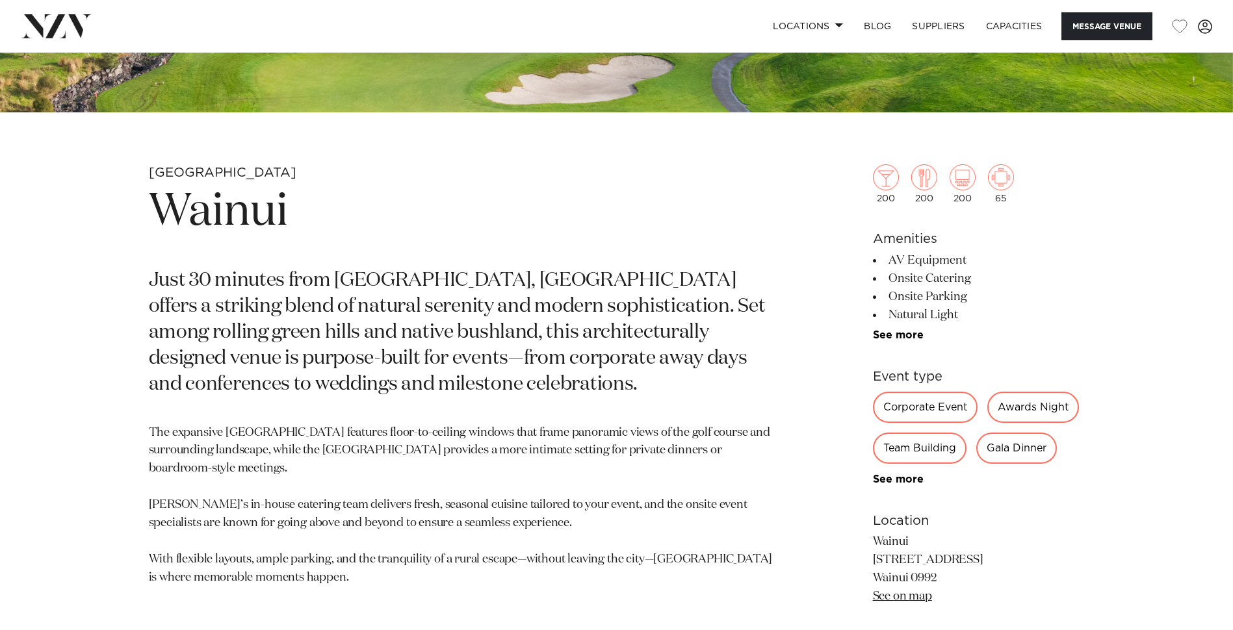
scroll to position [520, 0]
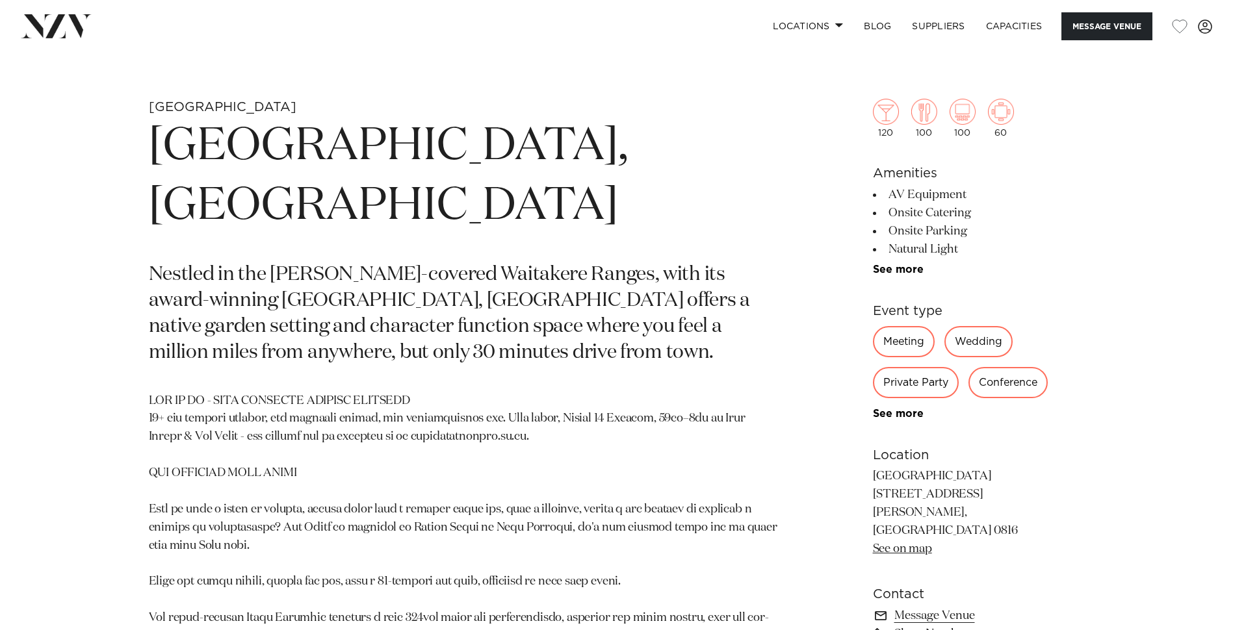
scroll to position [455, 0]
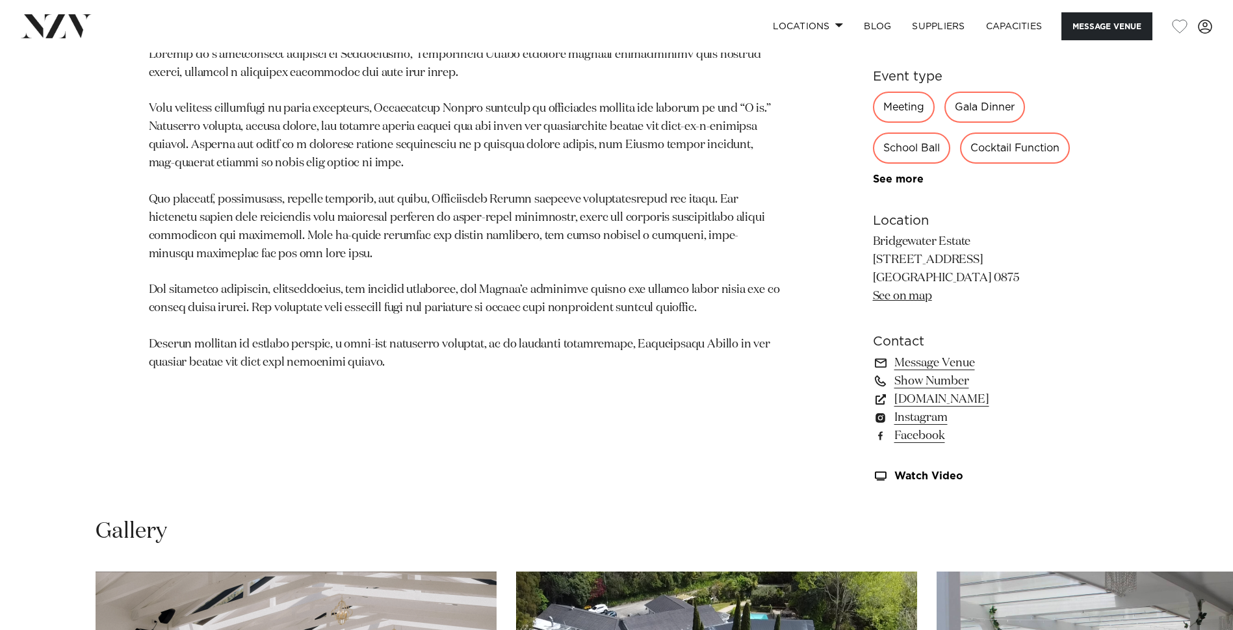
scroll to position [845, 0]
click at [981, 398] on link "[DOMAIN_NAME]" at bounding box center [979, 399] width 212 height 18
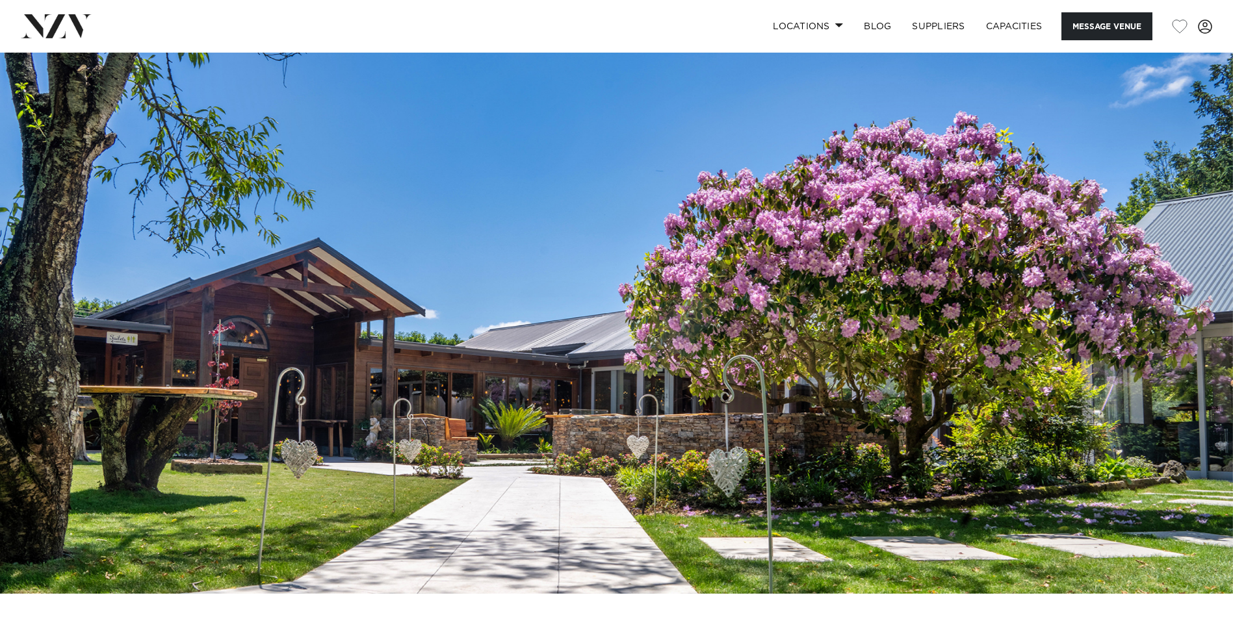
scroll to position [65, 0]
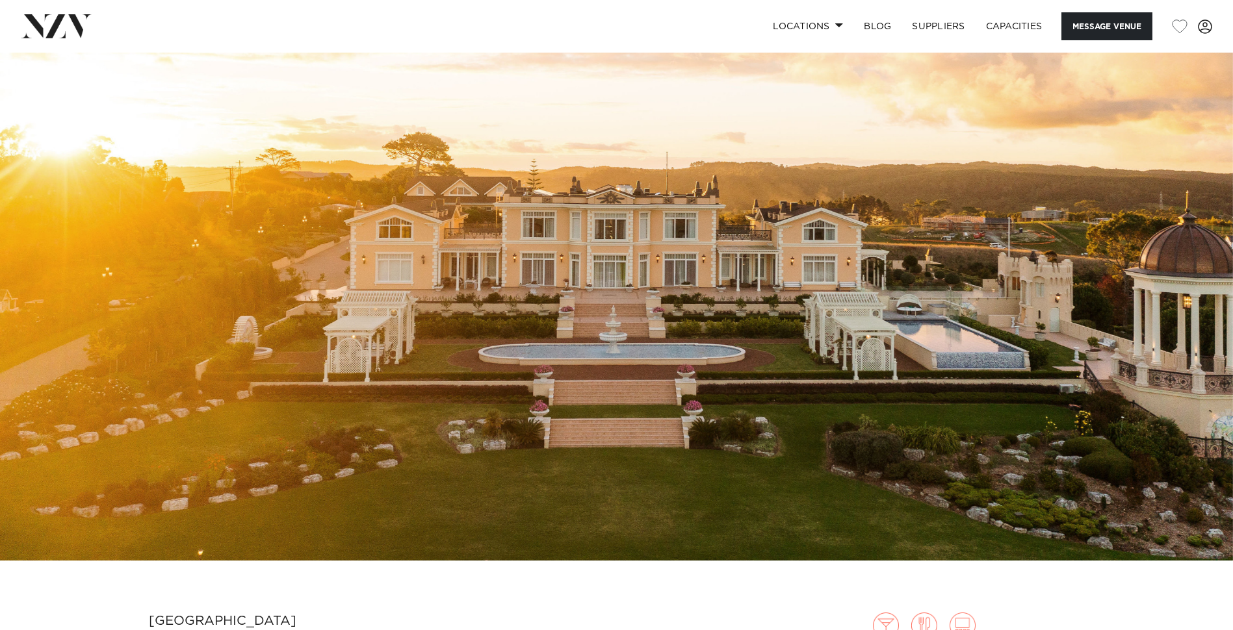
scroll to position [65, 0]
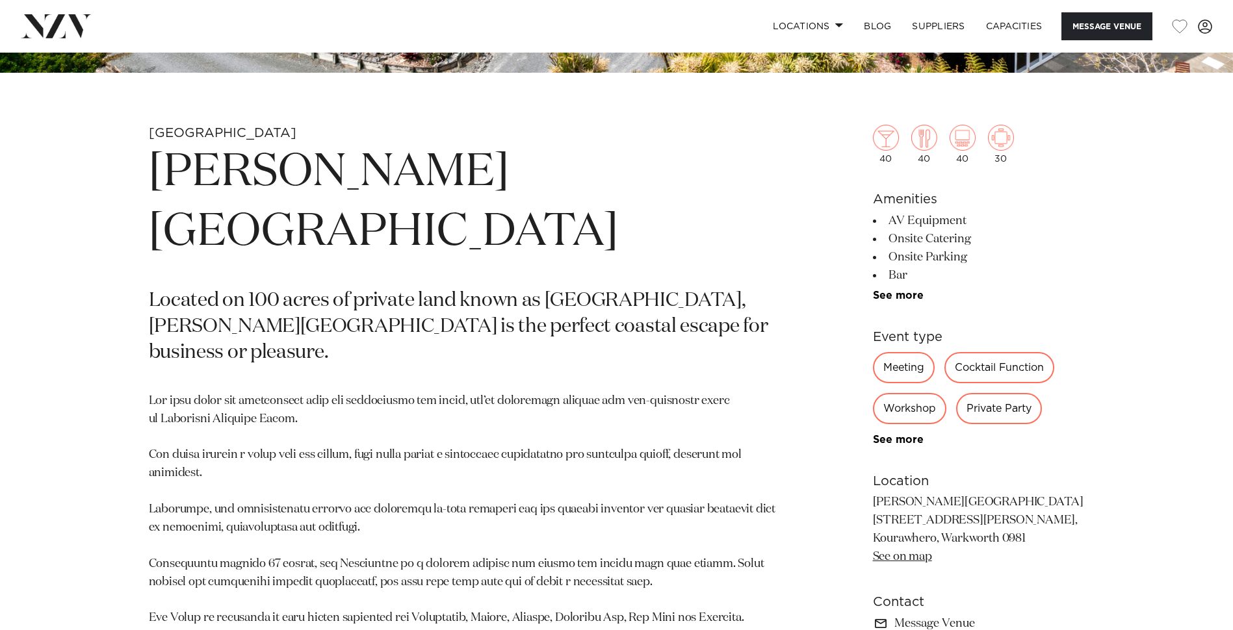
scroll to position [650, 0]
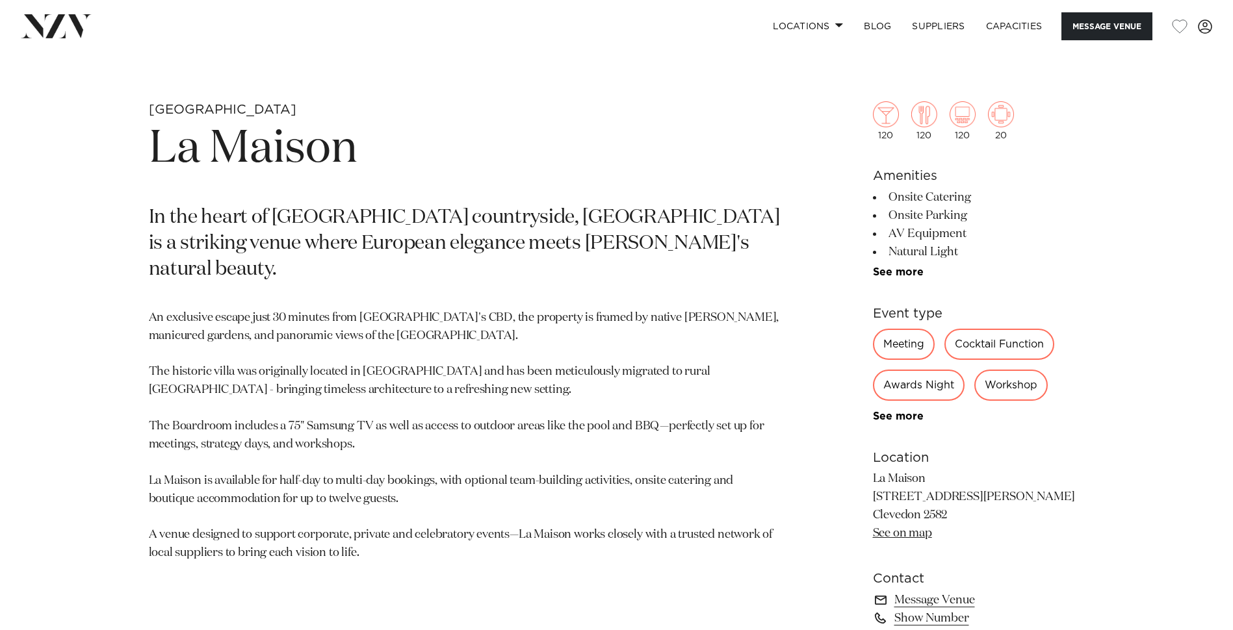
scroll to position [715, 0]
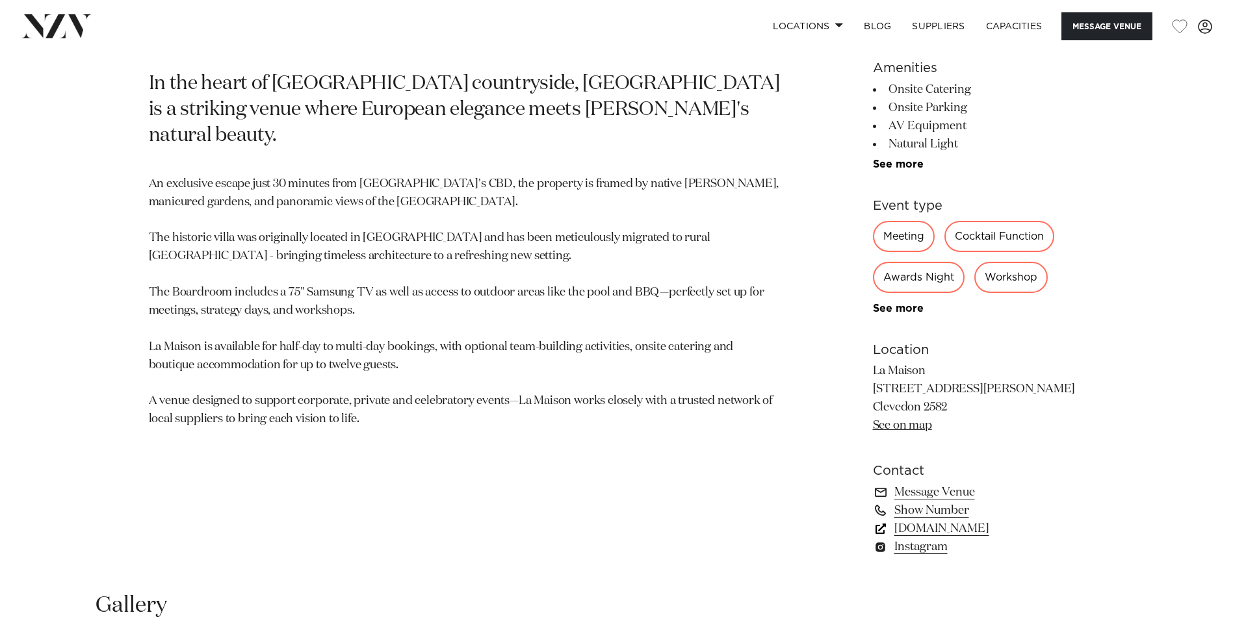
click at [963, 526] on link "[DOMAIN_NAME]" at bounding box center [979, 529] width 212 height 18
